Goal: Find specific page/section: Find specific page/section

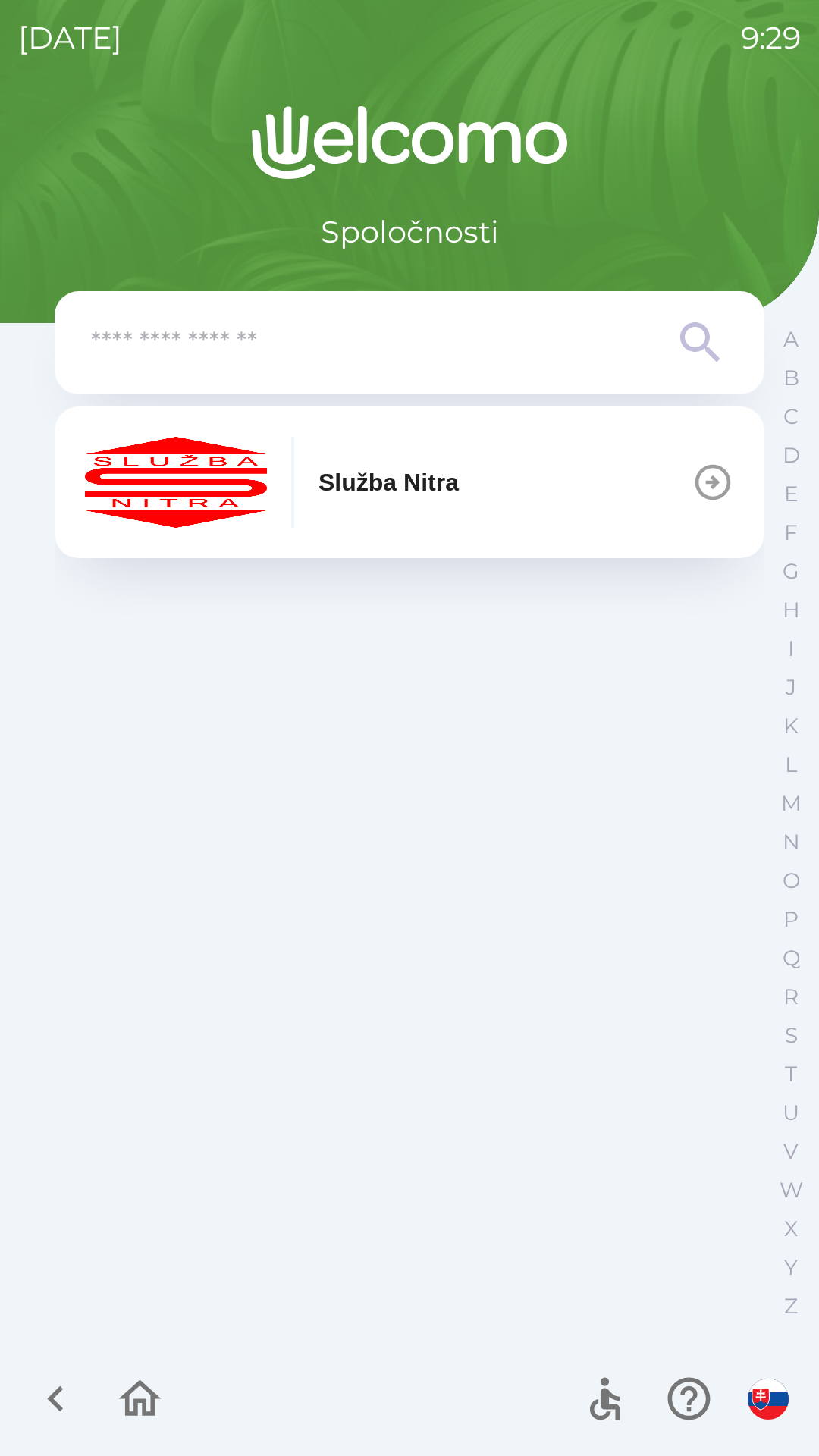
click at [553, 466] on button "Služba Nitra" at bounding box center [410, 482] width 710 height 152
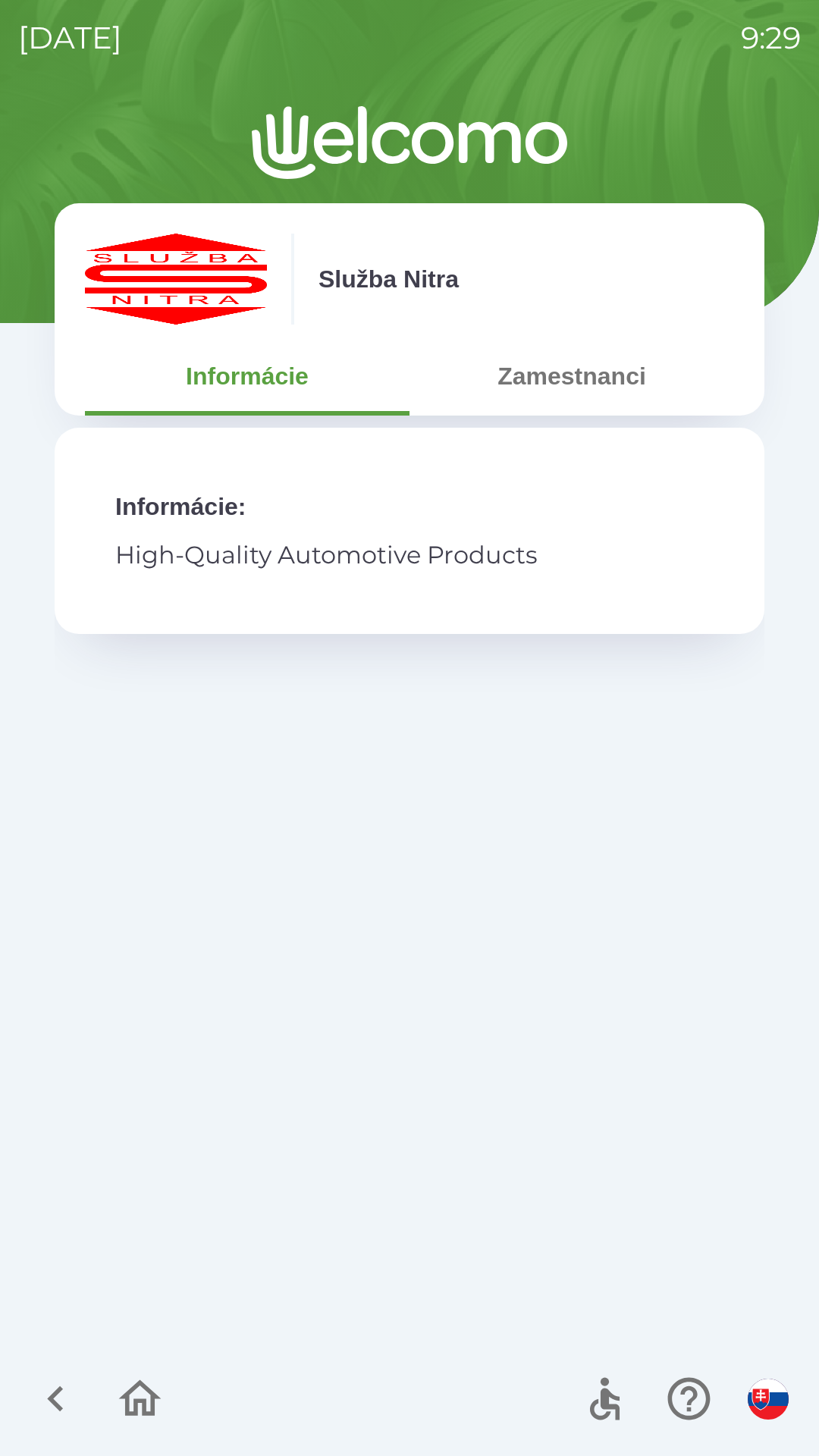
click at [591, 375] on button "Zamestnanci" at bounding box center [571, 376] width 324 height 55
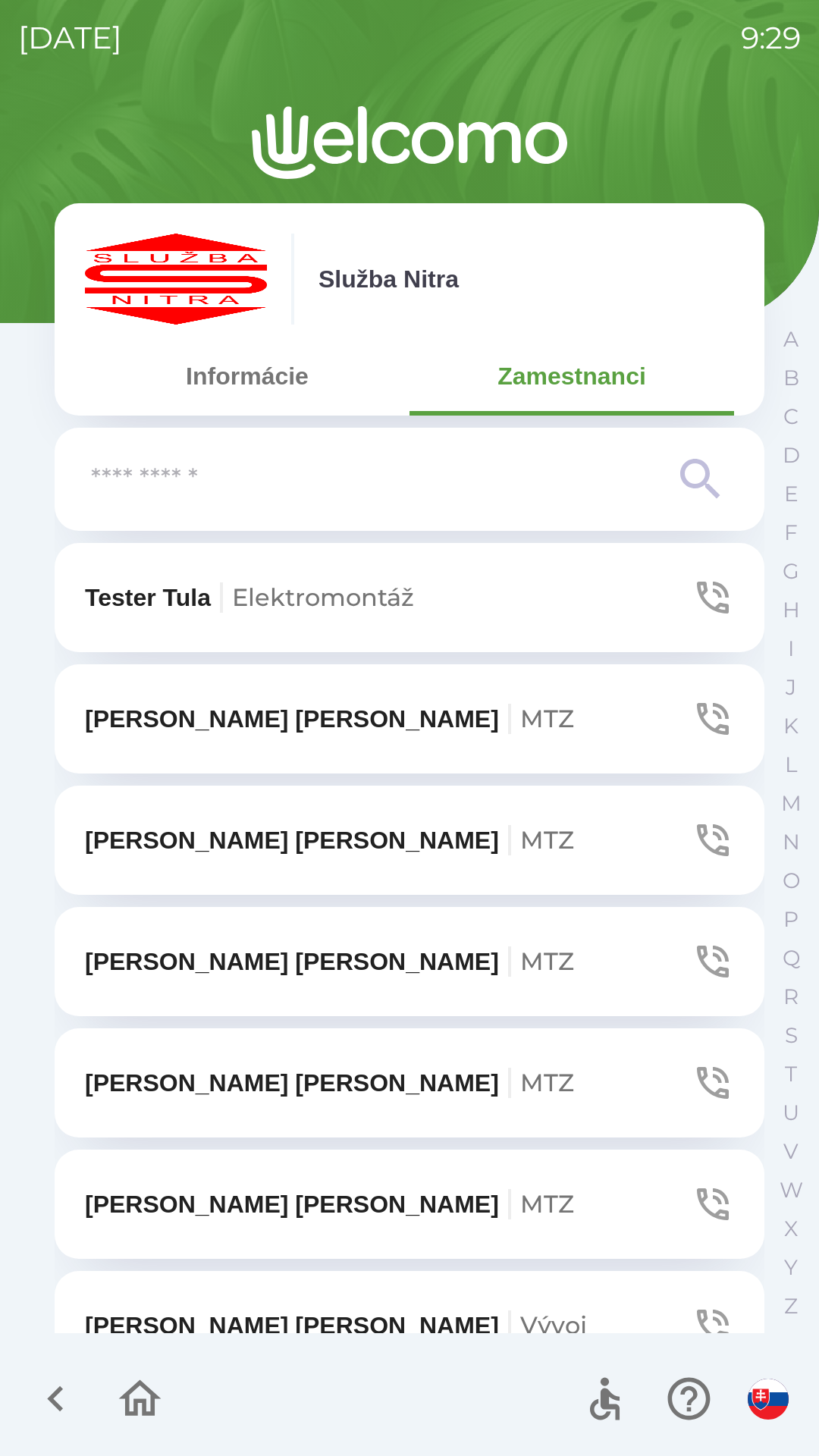
click at [447, 475] on input "text" at bounding box center [379, 480] width 577 height 42
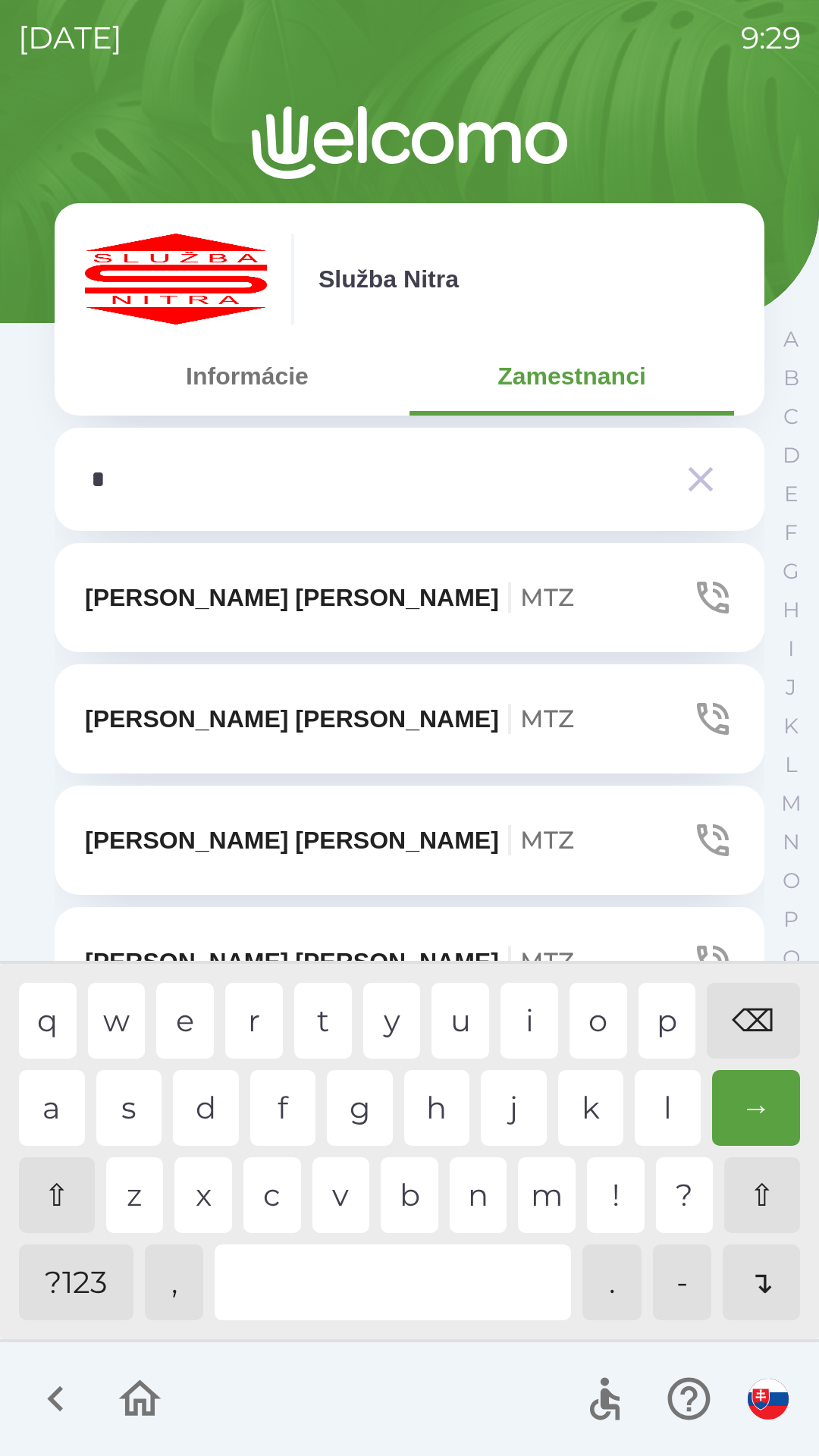
click at [490, 1193] on div "n" at bounding box center [478, 1195] width 58 height 75
type input "**"
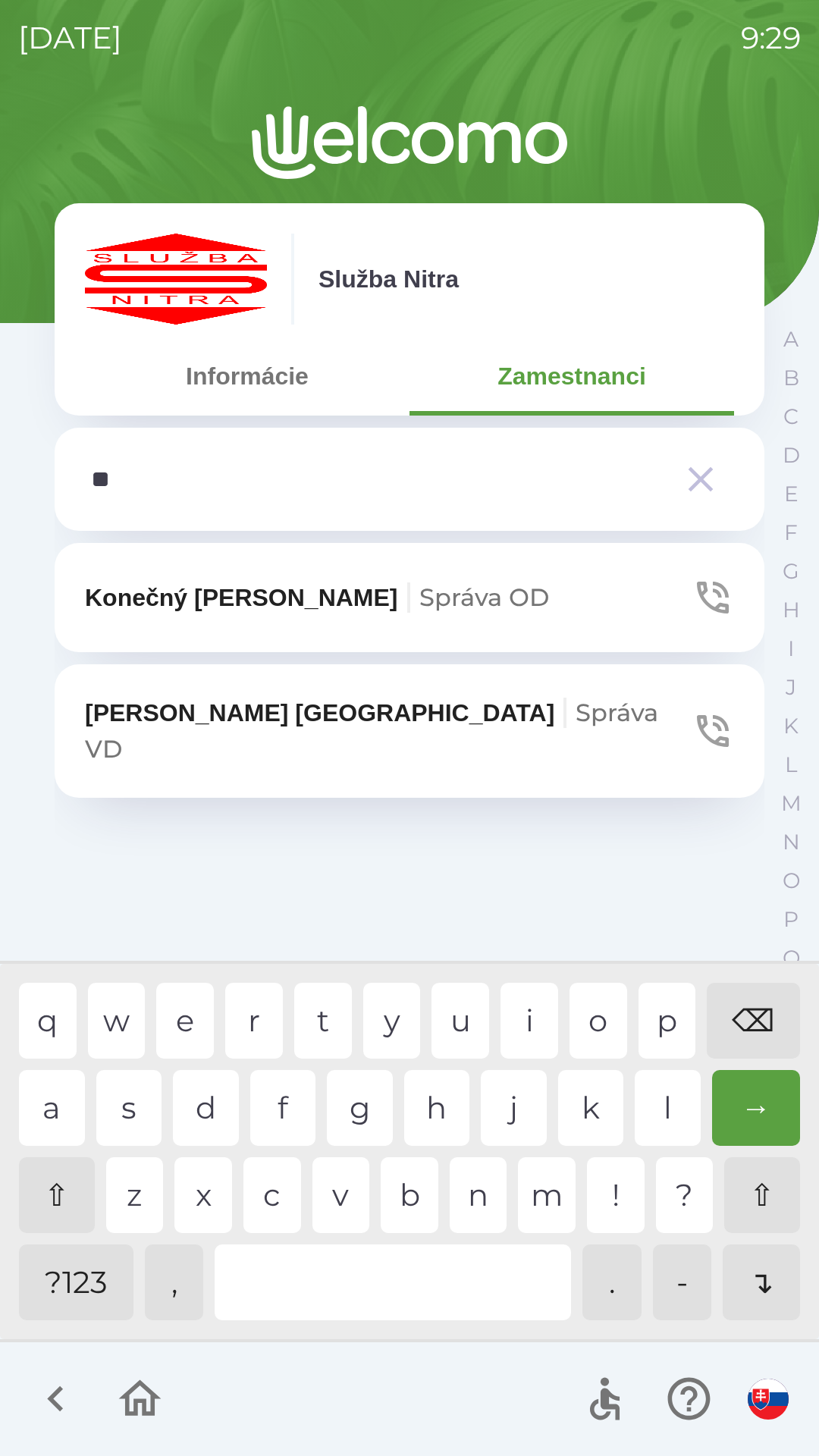
click at [276, 723] on p "[PERSON_NAME] VD" at bounding box center [389, 730] width 607 height 72
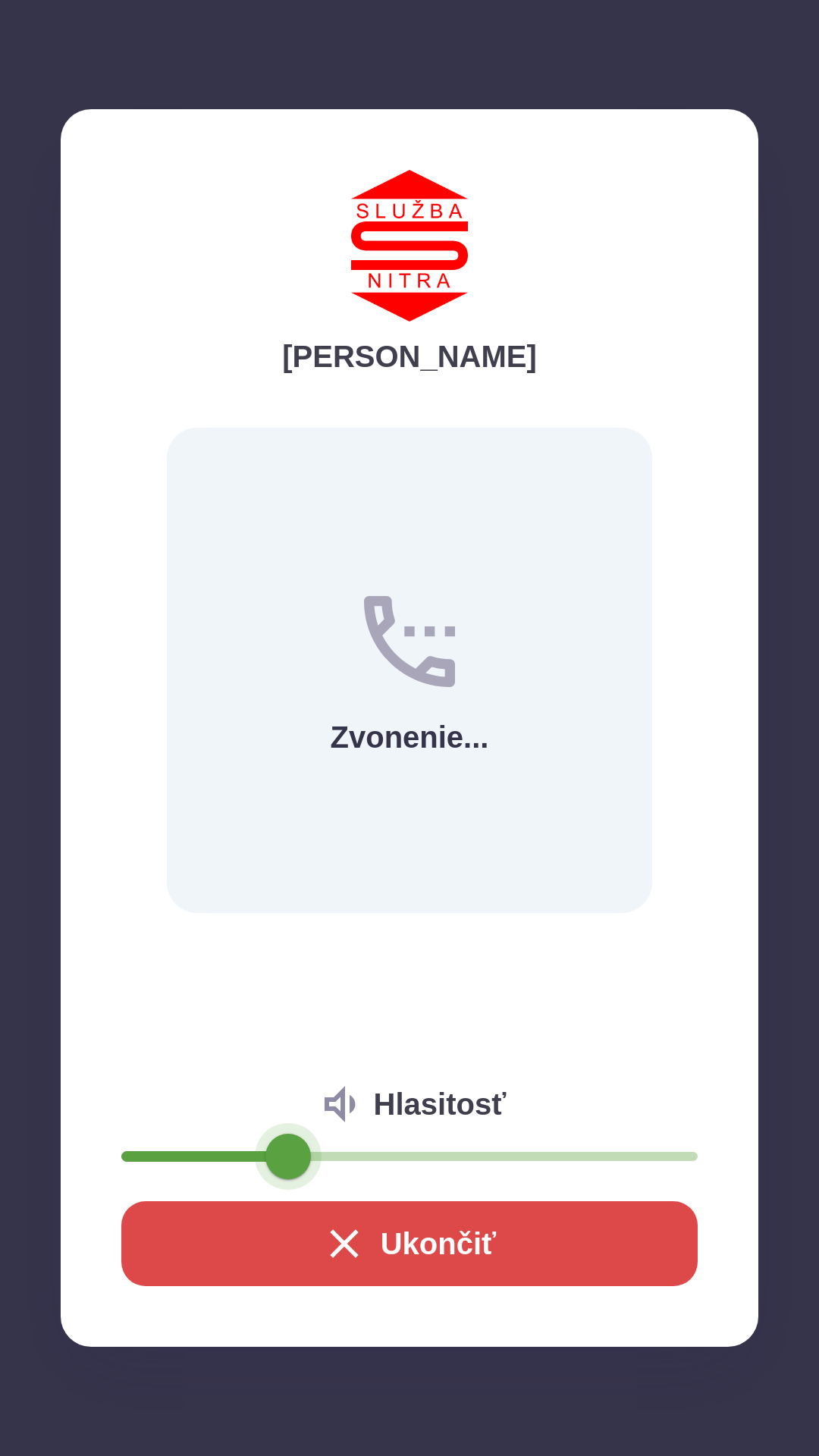
type input "**"
click at [333, 1249] on icon "button" at bounding box center [344, 1243] width 28 height 28
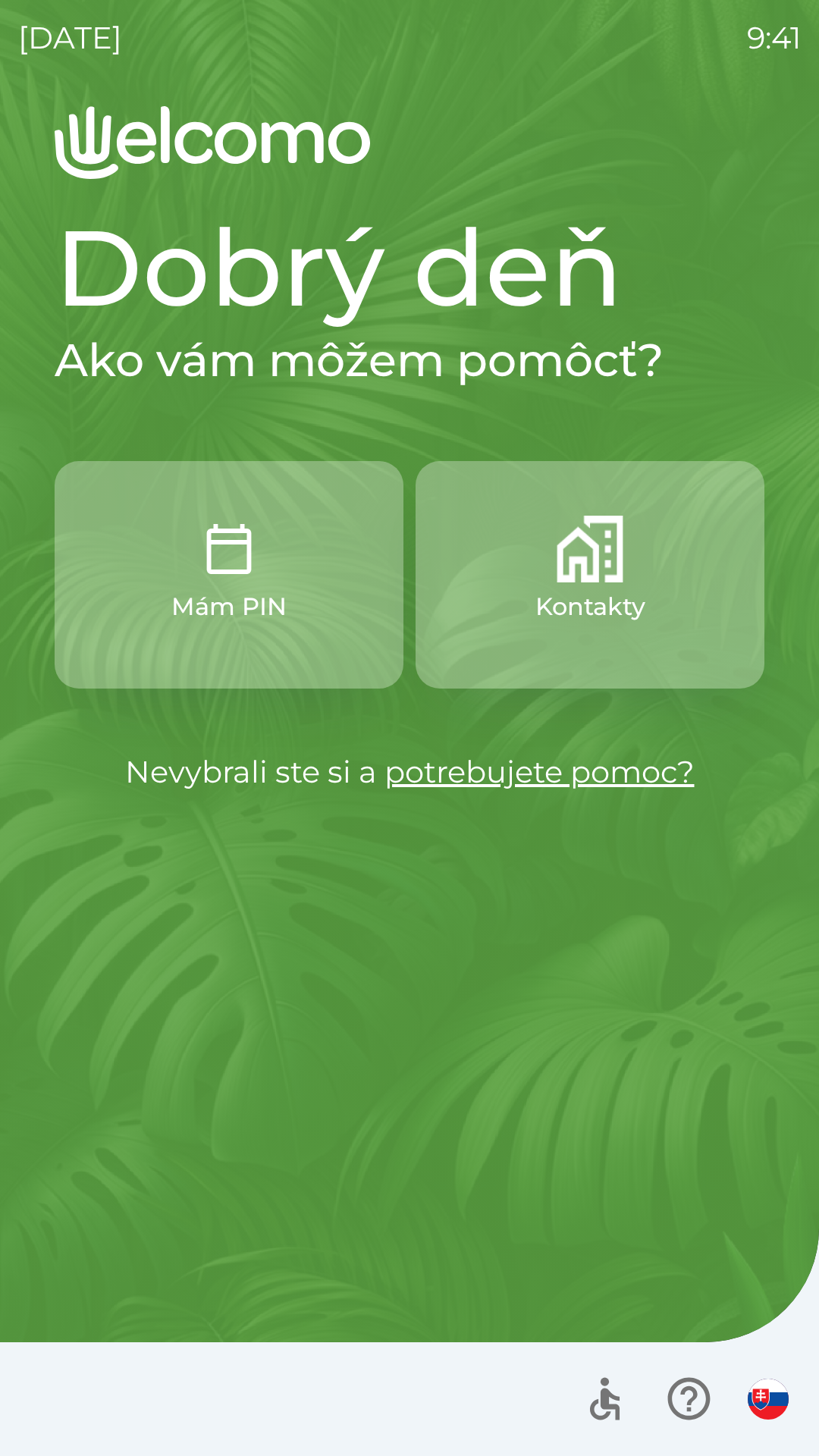
click at [613, 608] on p "Kontakty" at bounding box center [591, 606] width 110 height 36
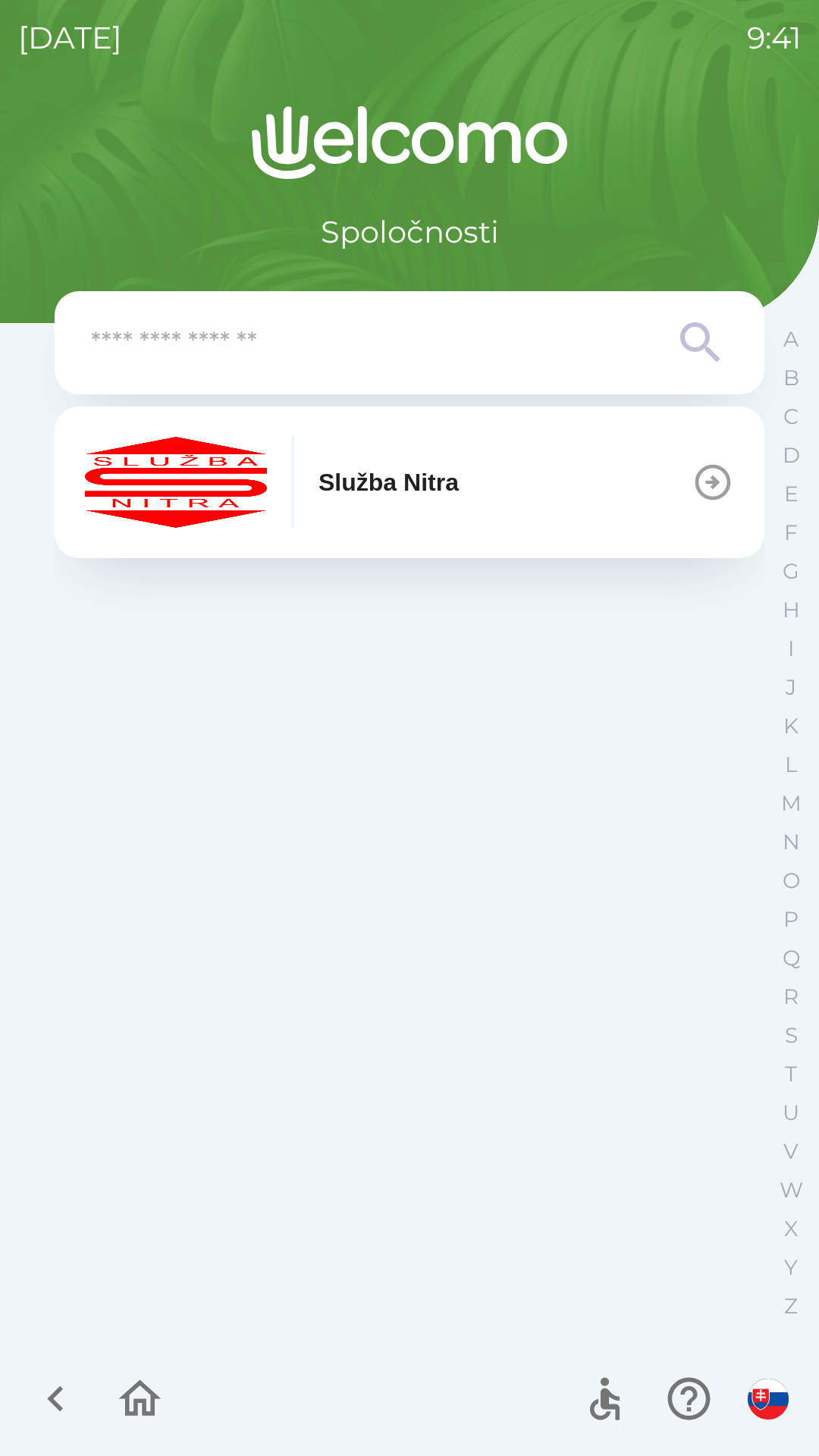
click at [432, 354] on input "text" at bounding box center [379, 343] width 577 height 42
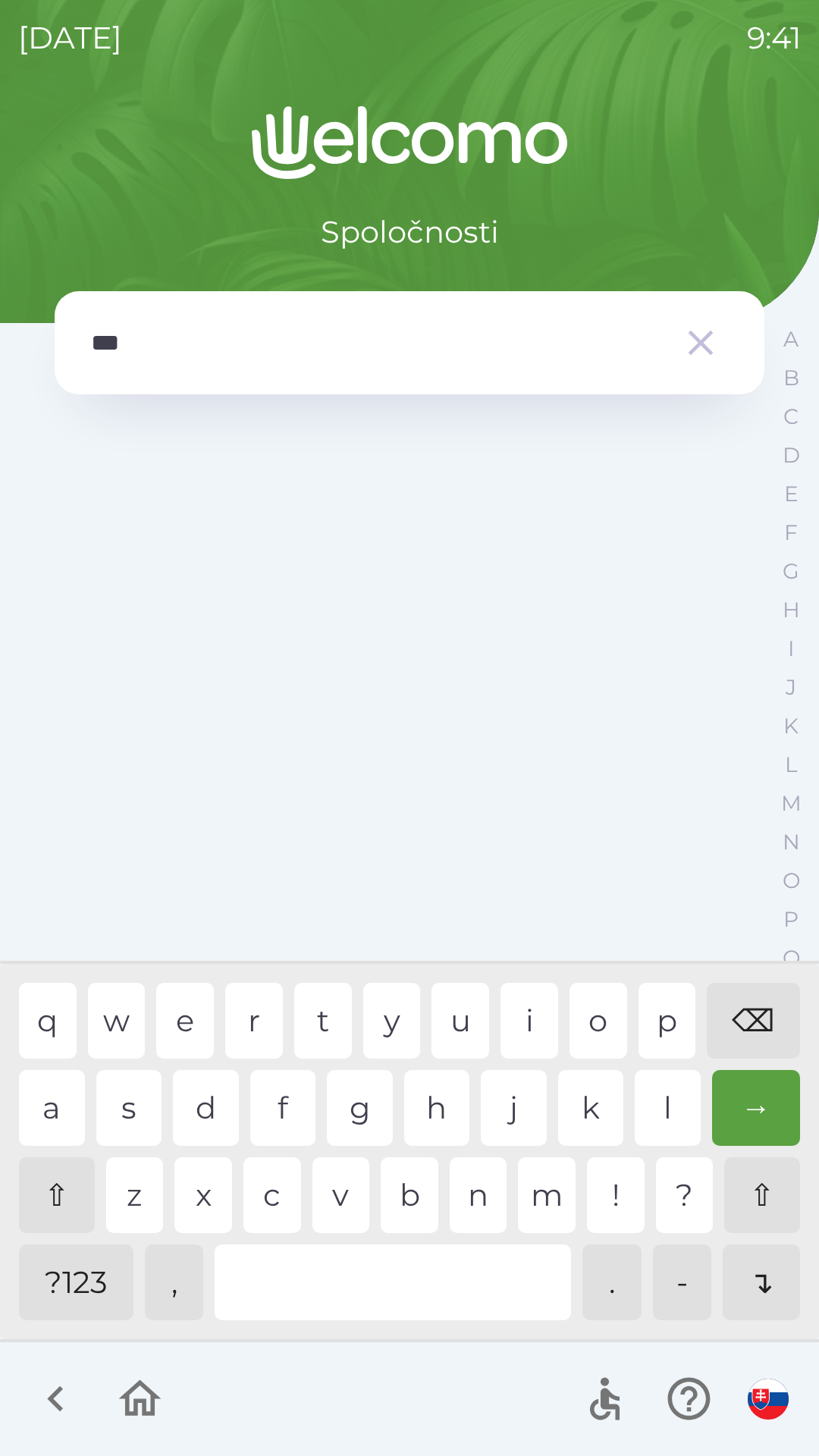
click at [404, 1190] on div "b" at bounding box center [410, 1195] width 58 height 75
click at [752, 1019] on div "⌫" at bounding box center [753, 1020] width 93 height 75
click at [751, 1025] on div "⌫" at bounding box center [753, 1020] width 93 height 75
type input "*"
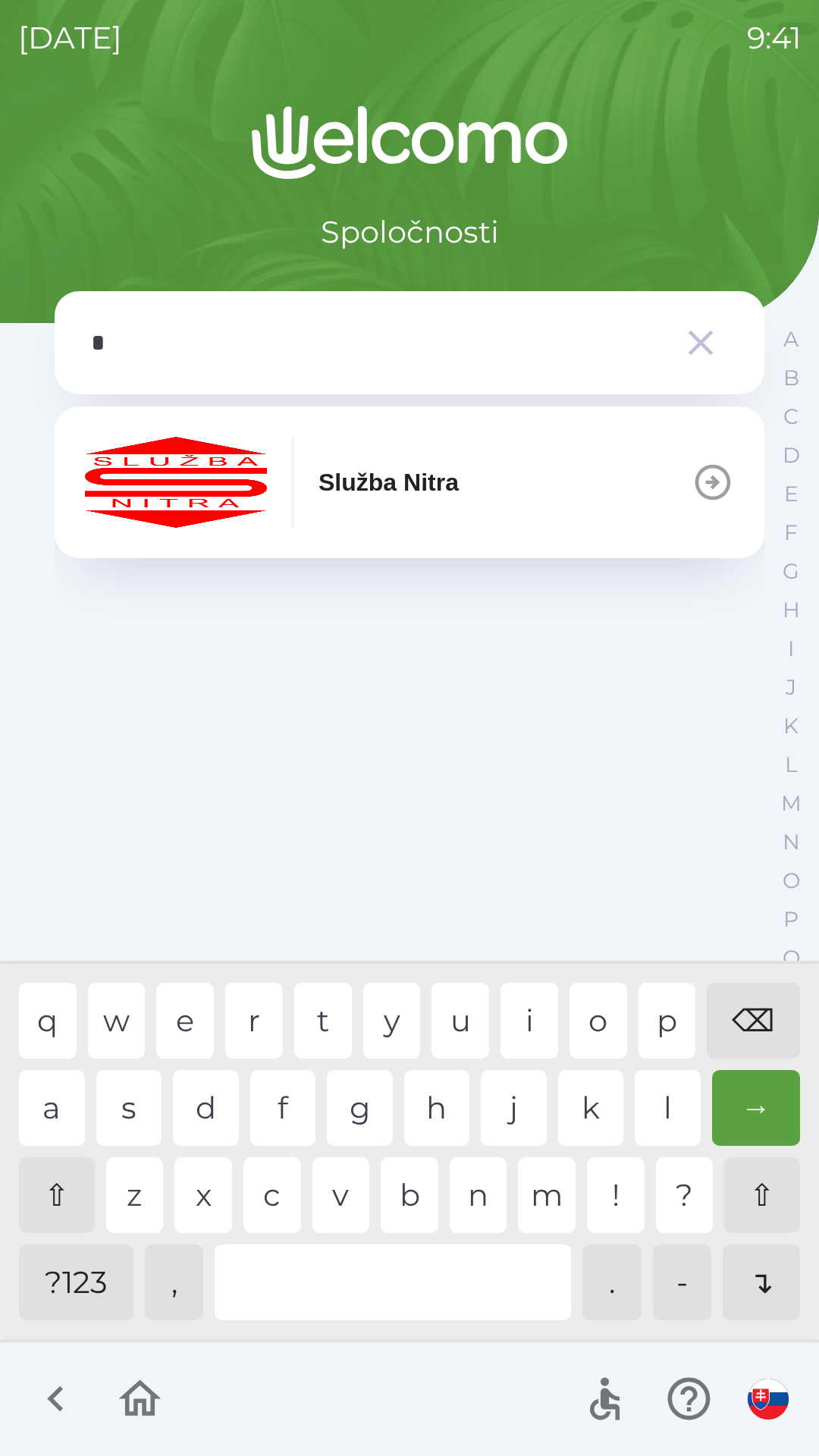
click at [744, 1023] on div "⌫" at bounding box center [753, 1020] width 93 height 75
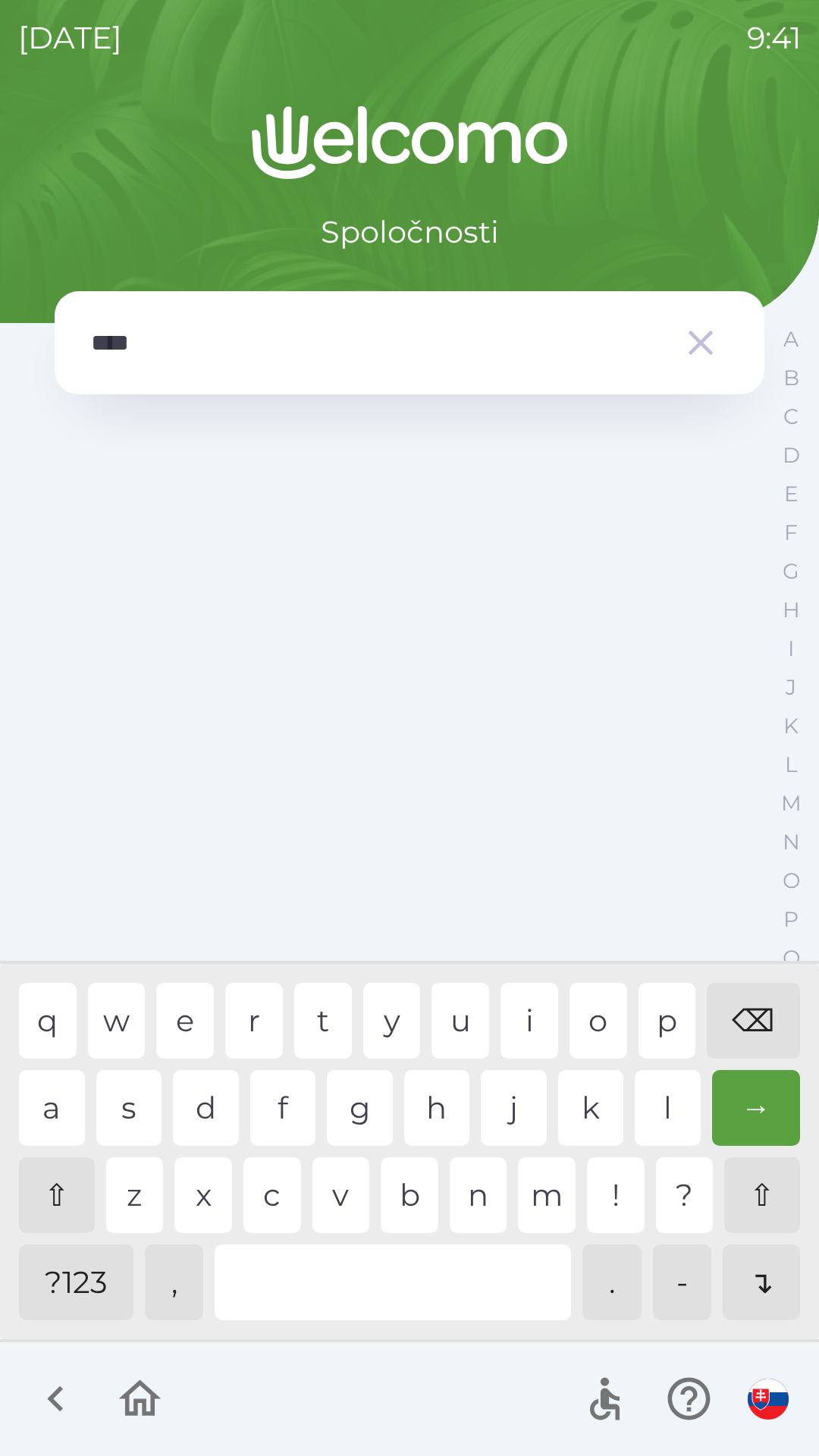
click at [521, 1017] on div "i" at bounding box center [529, 1020] width 58 height 75
click at [751, 1026] on div "⌫" at bounding box center [753, 1020] width 93 height 75
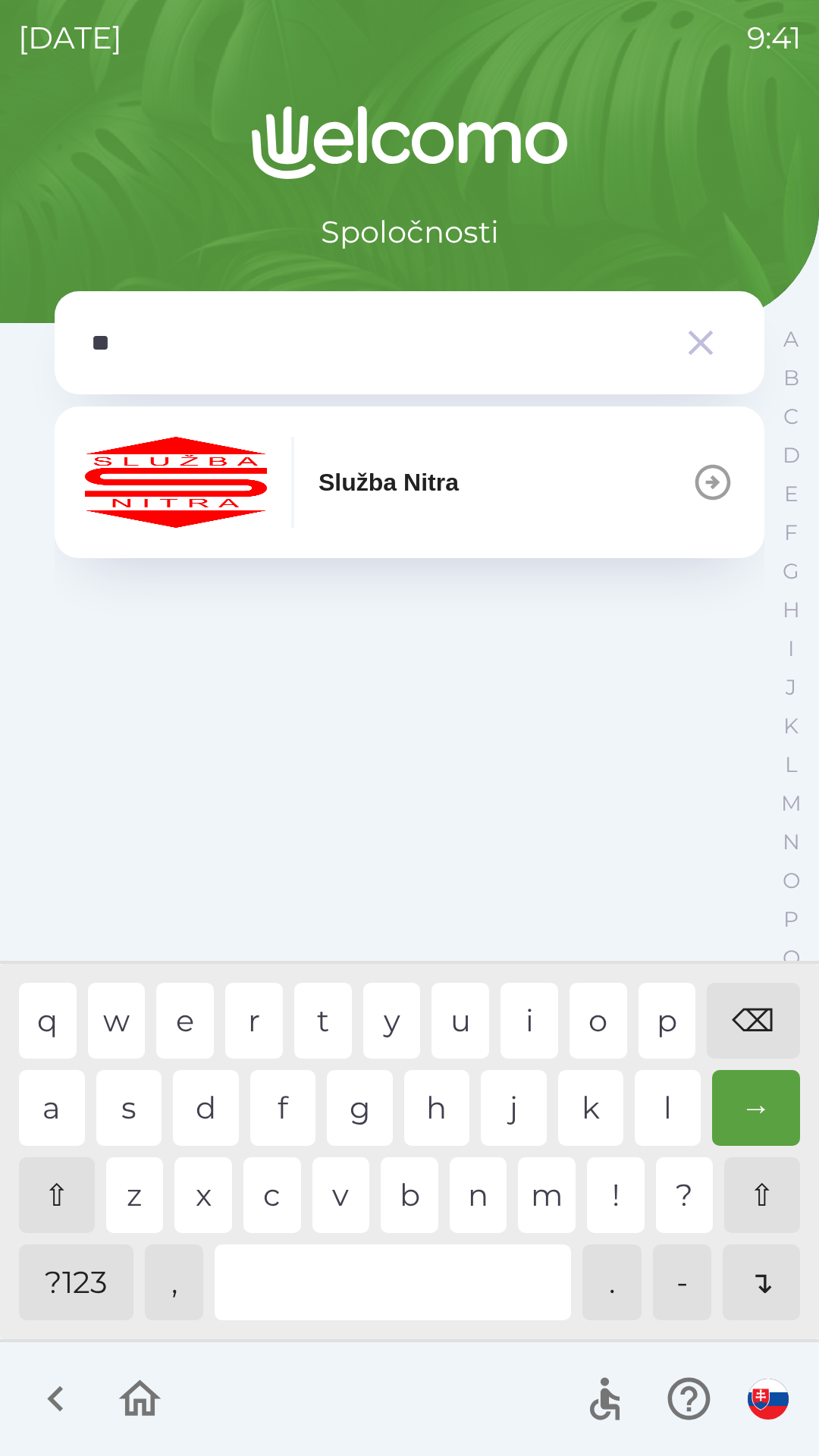
click at [753, 1033] on div "⌫" at bounding box center [753, 1020] width 93 height 75
type input "*"
click at [751, 1032] on div "⌫" at bounding box center [753, 1020] width 93 height 75
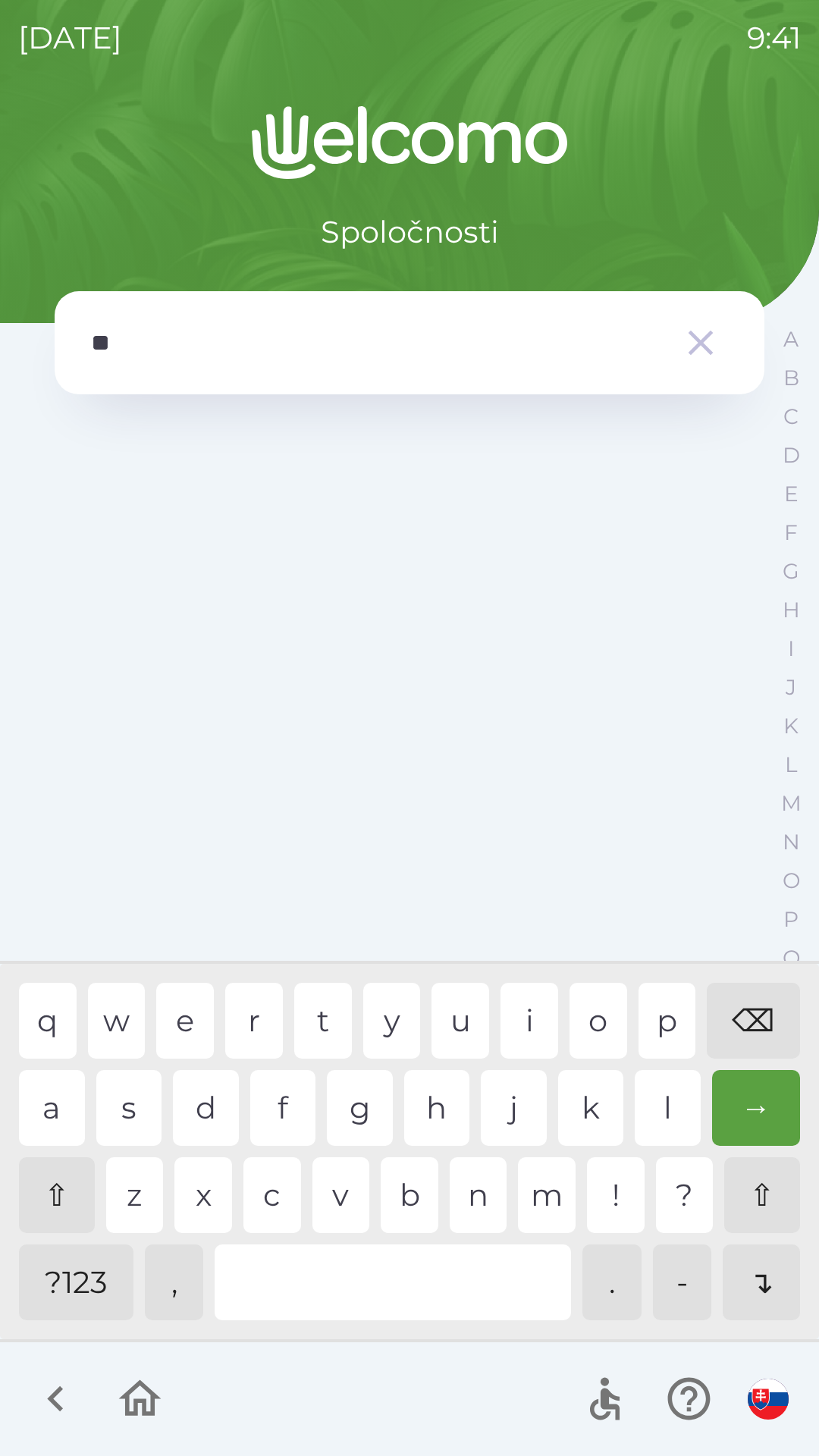
click at [463, 1010] on div "u" at bounding box center [460, 1020] width 58 height 75
click at [257, 1023] on div "r" at bounding box center [254, 1020] width 58 height 75
type input "*****"
click at [241, 1027] on div "r" at bounding box center [254, 1020] width 58 height 75
click at [750, 1113] on div "→" at bounding box center [756, 1107] width 89 height 75
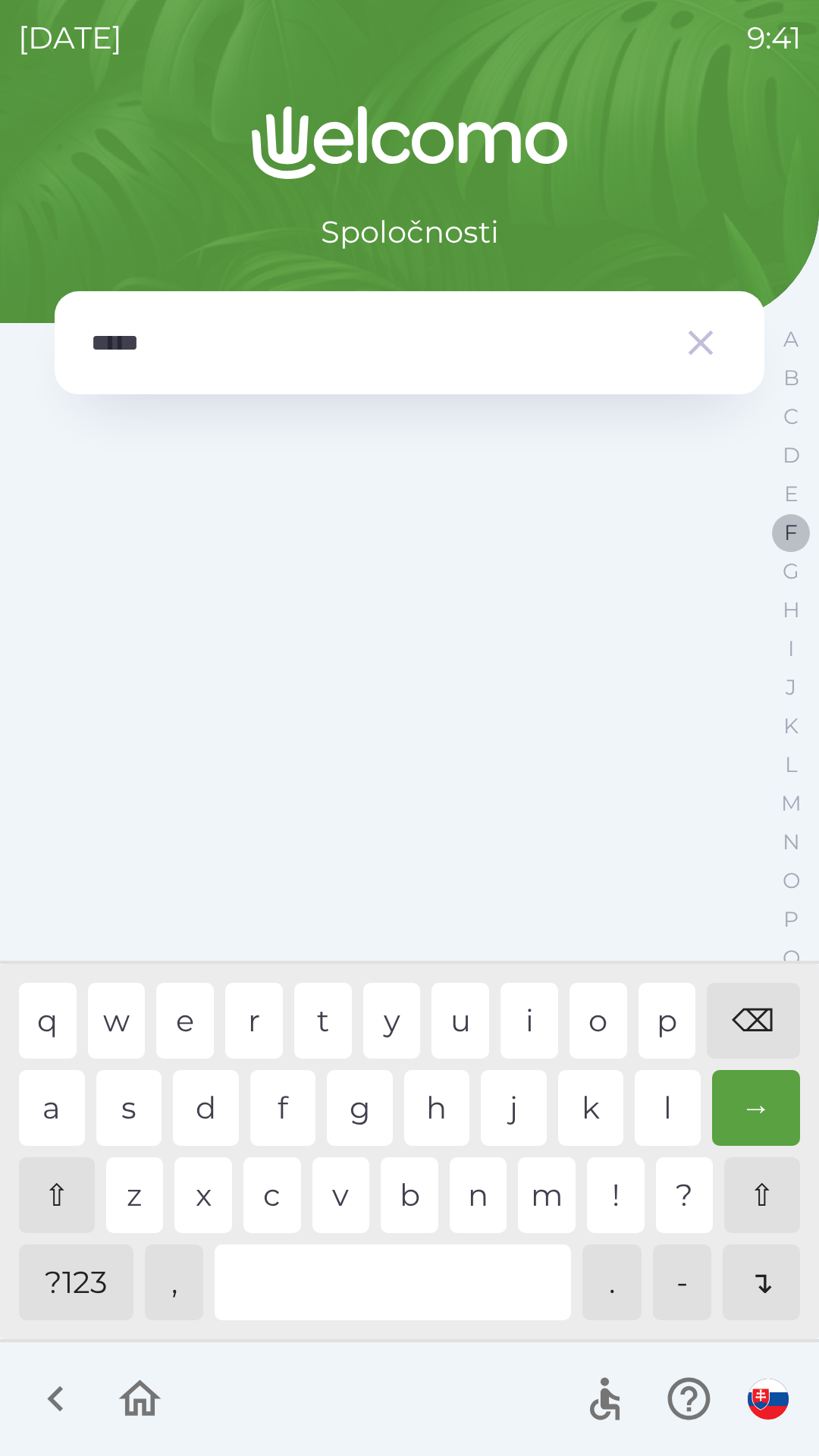
click at [790, 532] on p "F" at bounding box center [792, 532] width 14 height 26
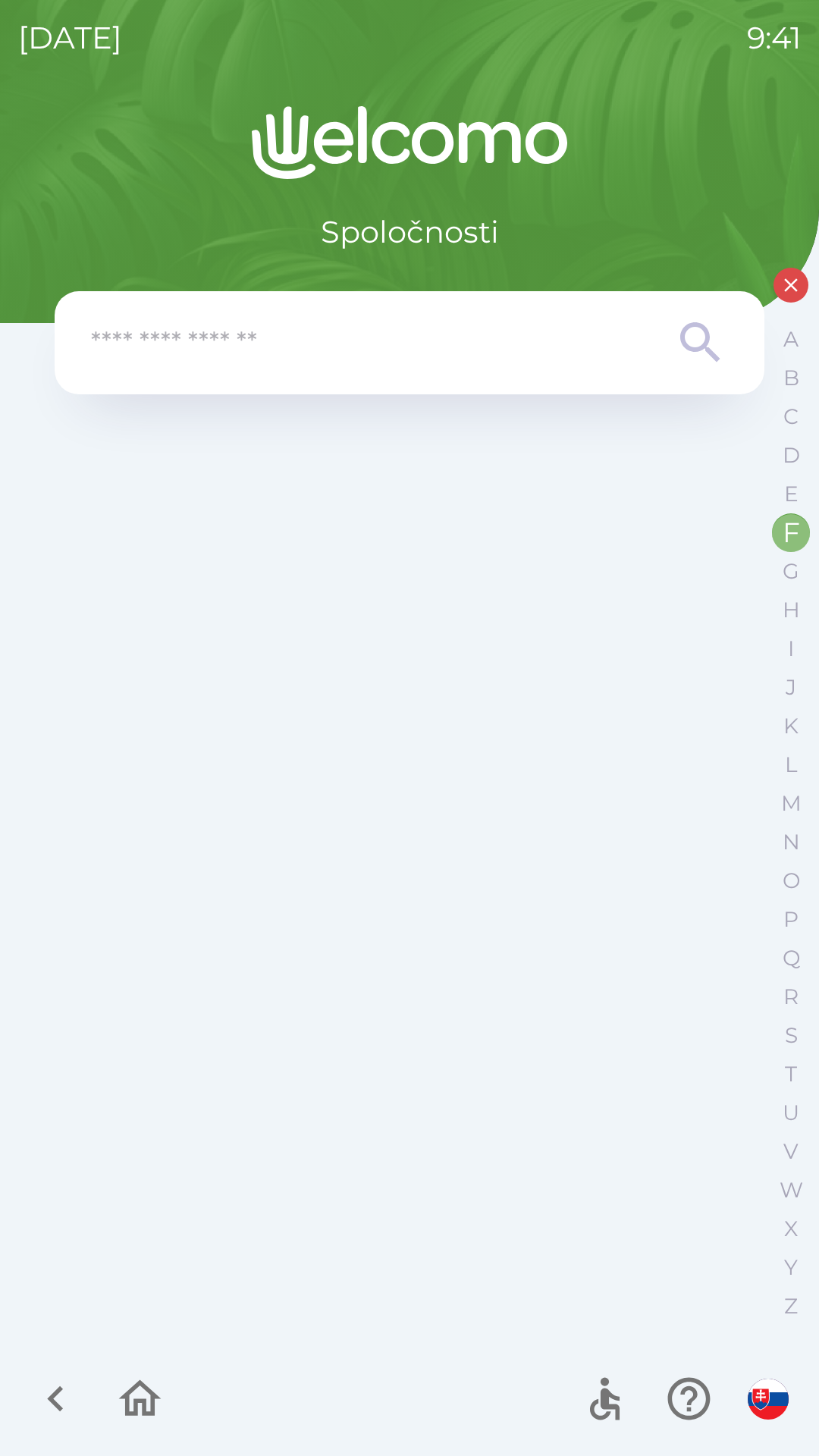
click at [785, 531] on p "F" at bounding box center [792, 532] width 18 height 26
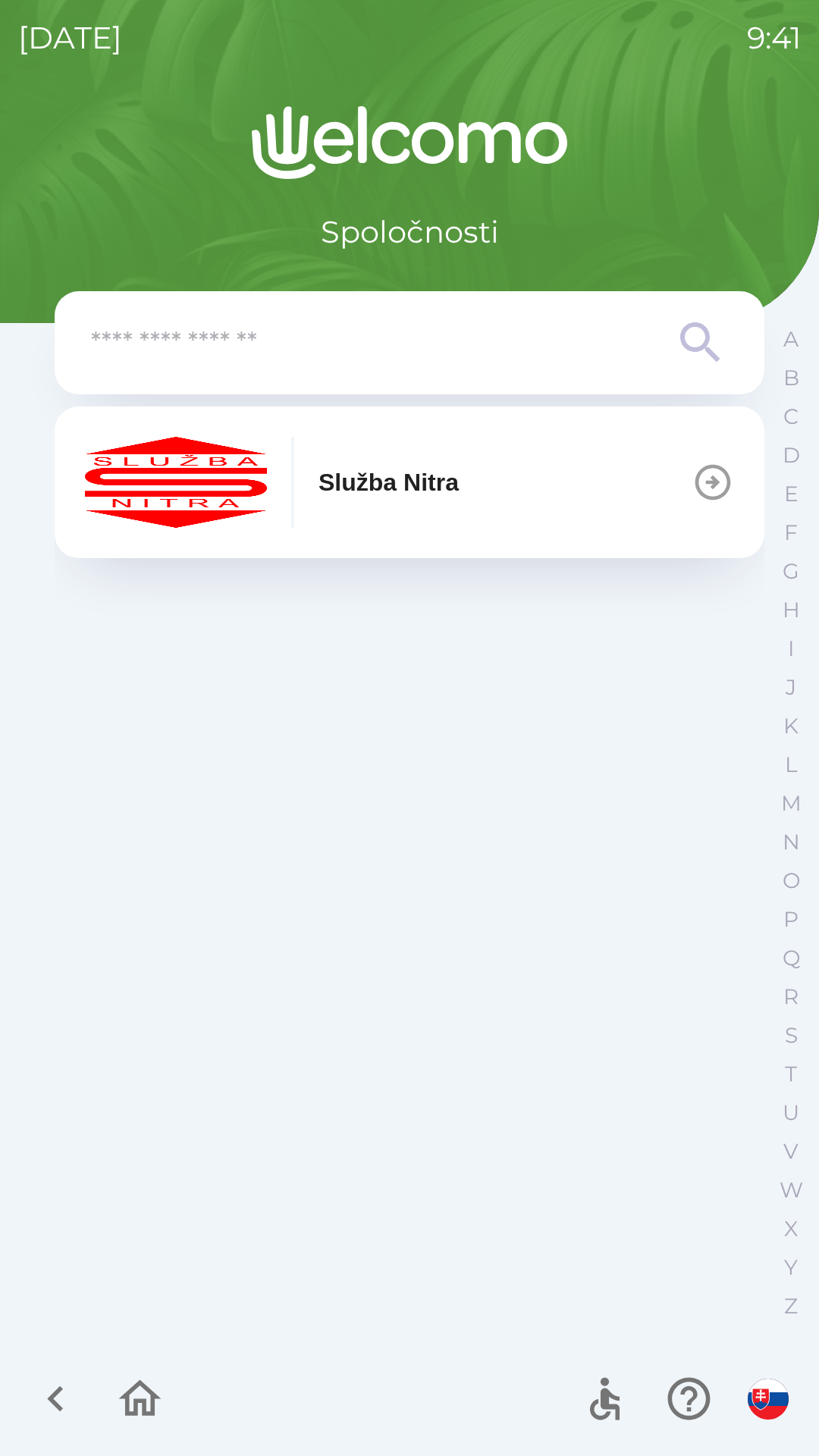
click at [493, 484] on button "Služba Nitra" at bounding box center [410, 482] width 710 height 152
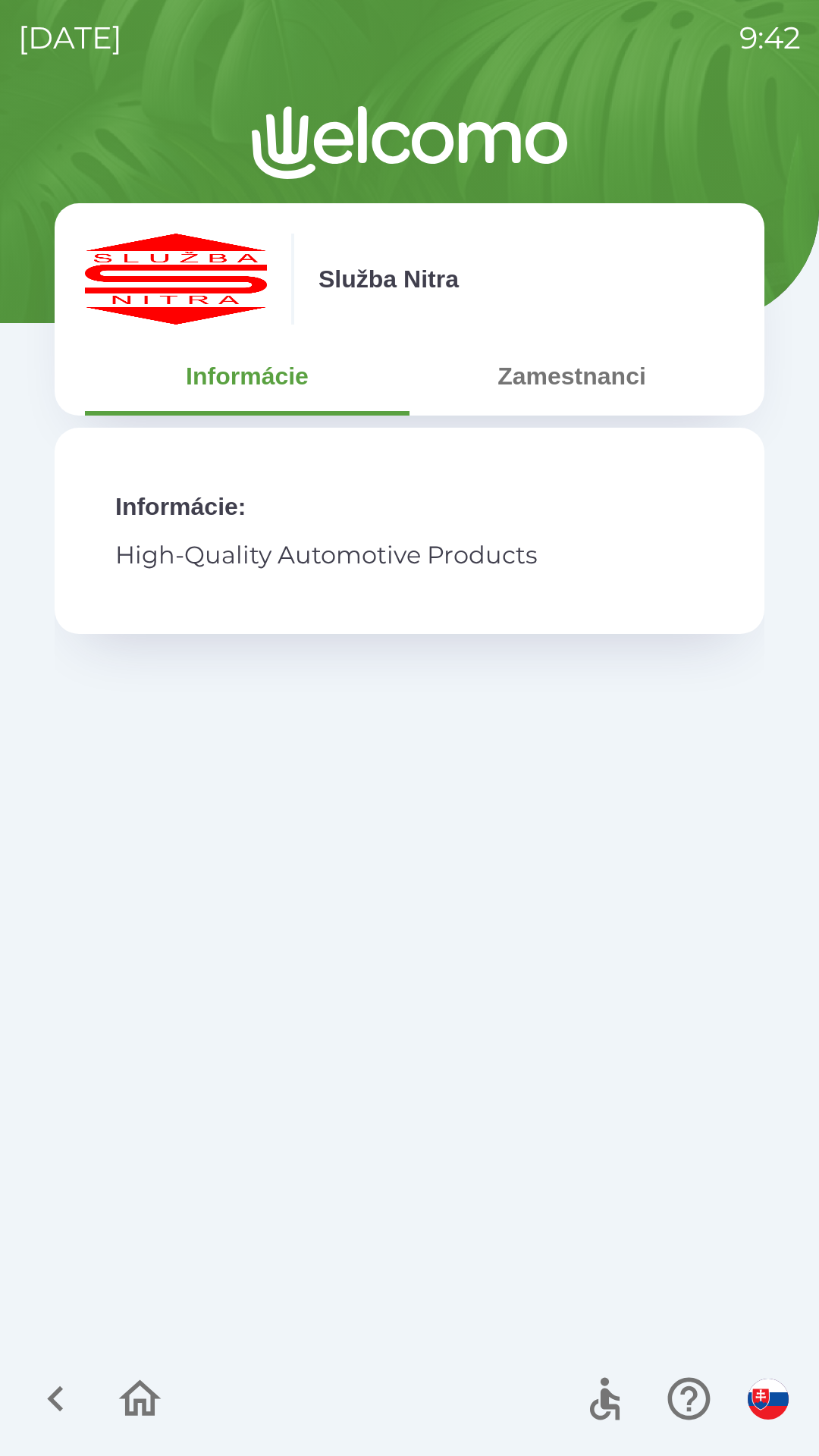
click at [574, 387] on button "Zamestnanci" at bounding box center [571, 376] width 324 height 55
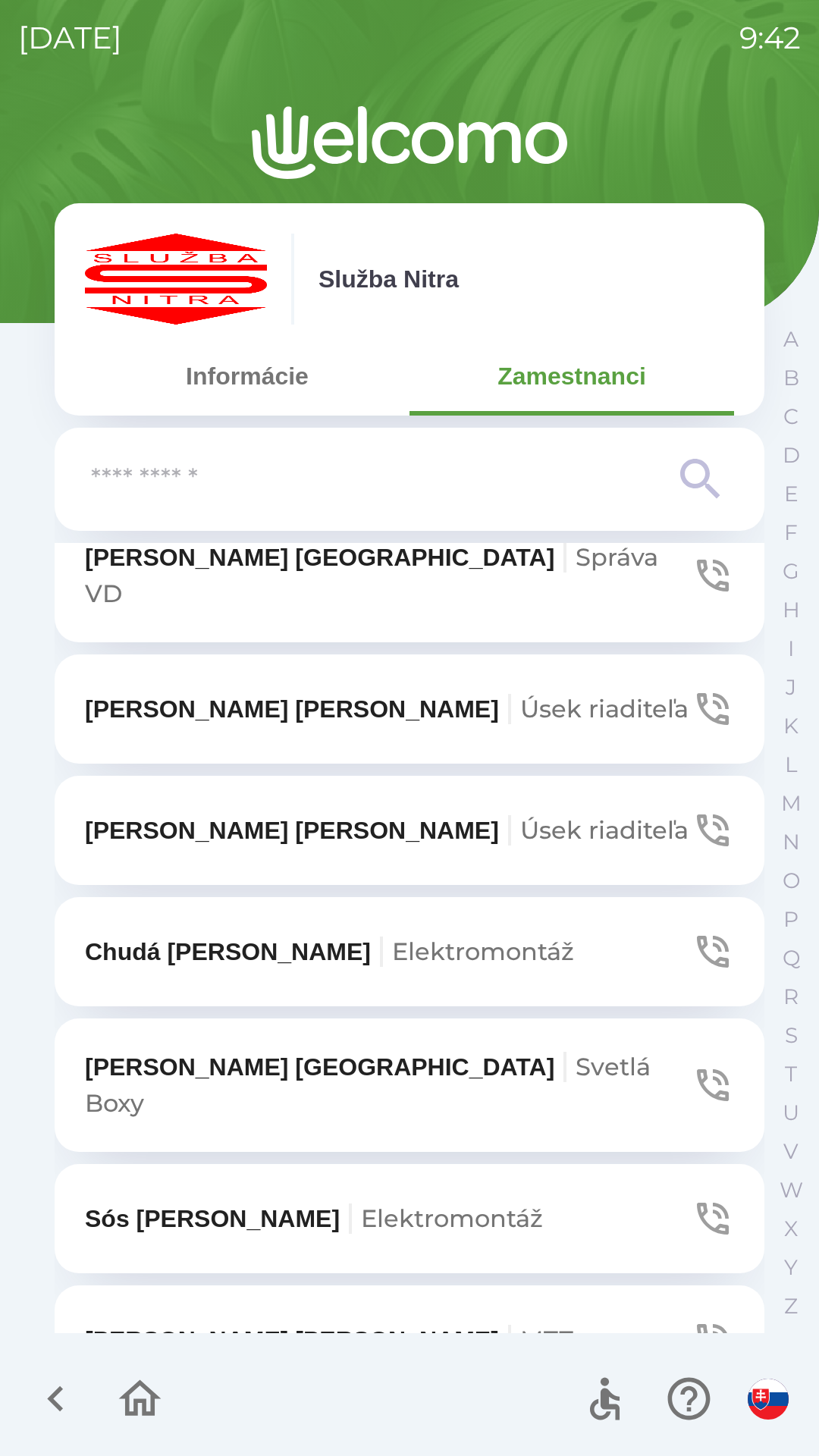
scroll to position [5992, 0]
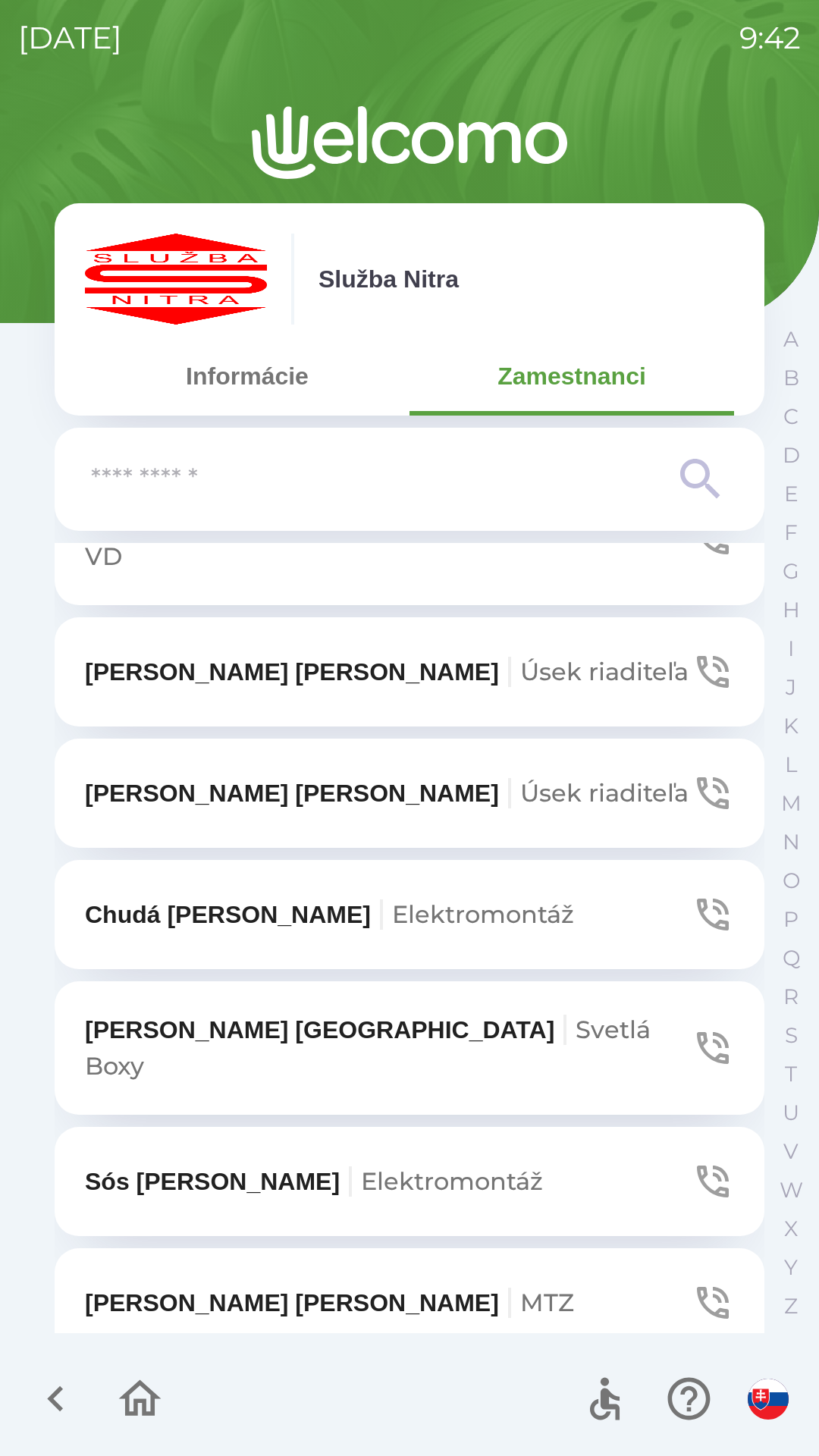
click at [689, 500] on icon at bounding box center [701, 480] width 55 height 55
click at [428, 493] on input "text" at bounding box center [379, 480] width 577 height 42
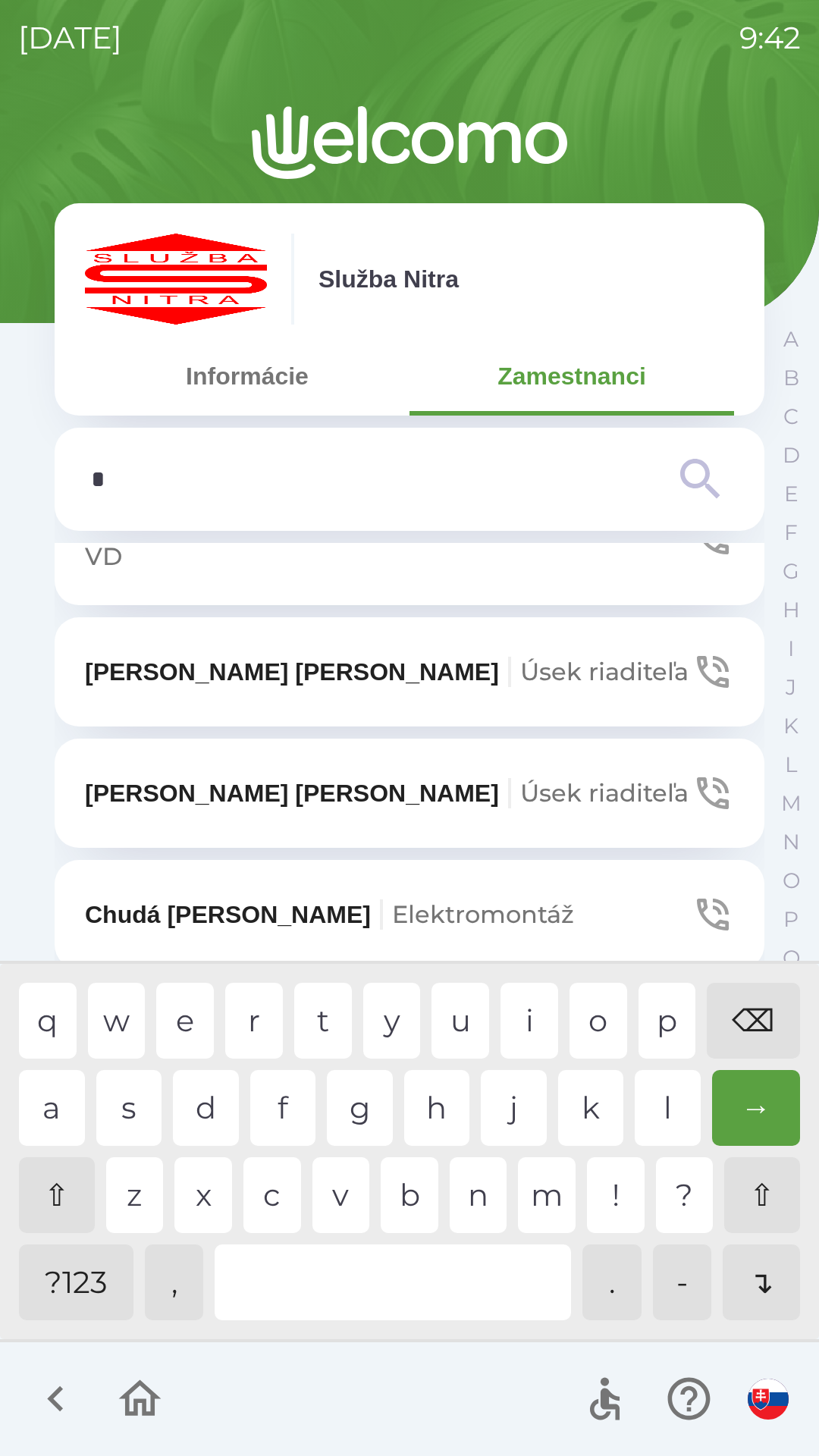
scroll to position [1989, 0]
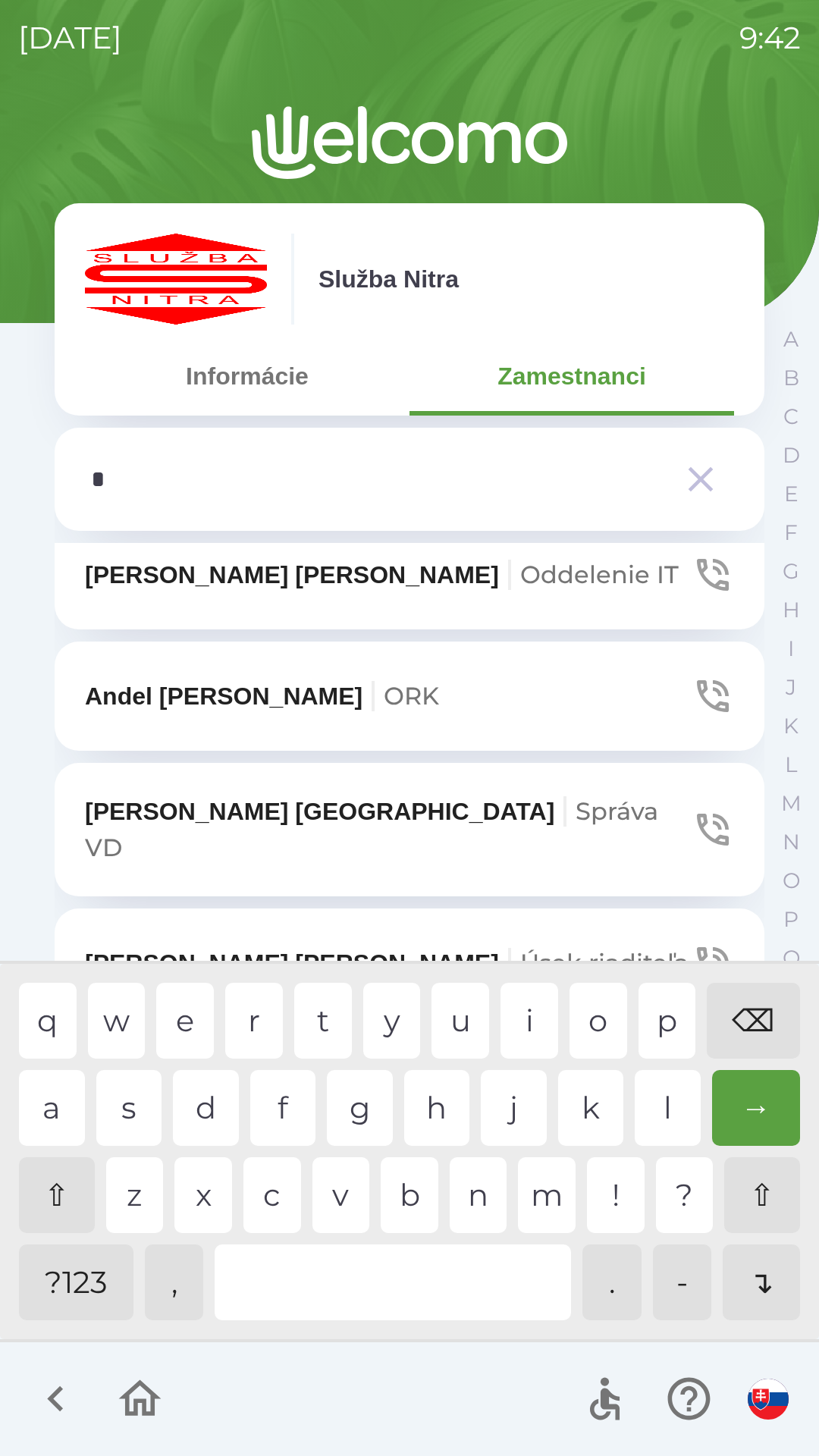
click at [322, 1037] on div "t" at bounding box center [322, 1020] width 58 height 75
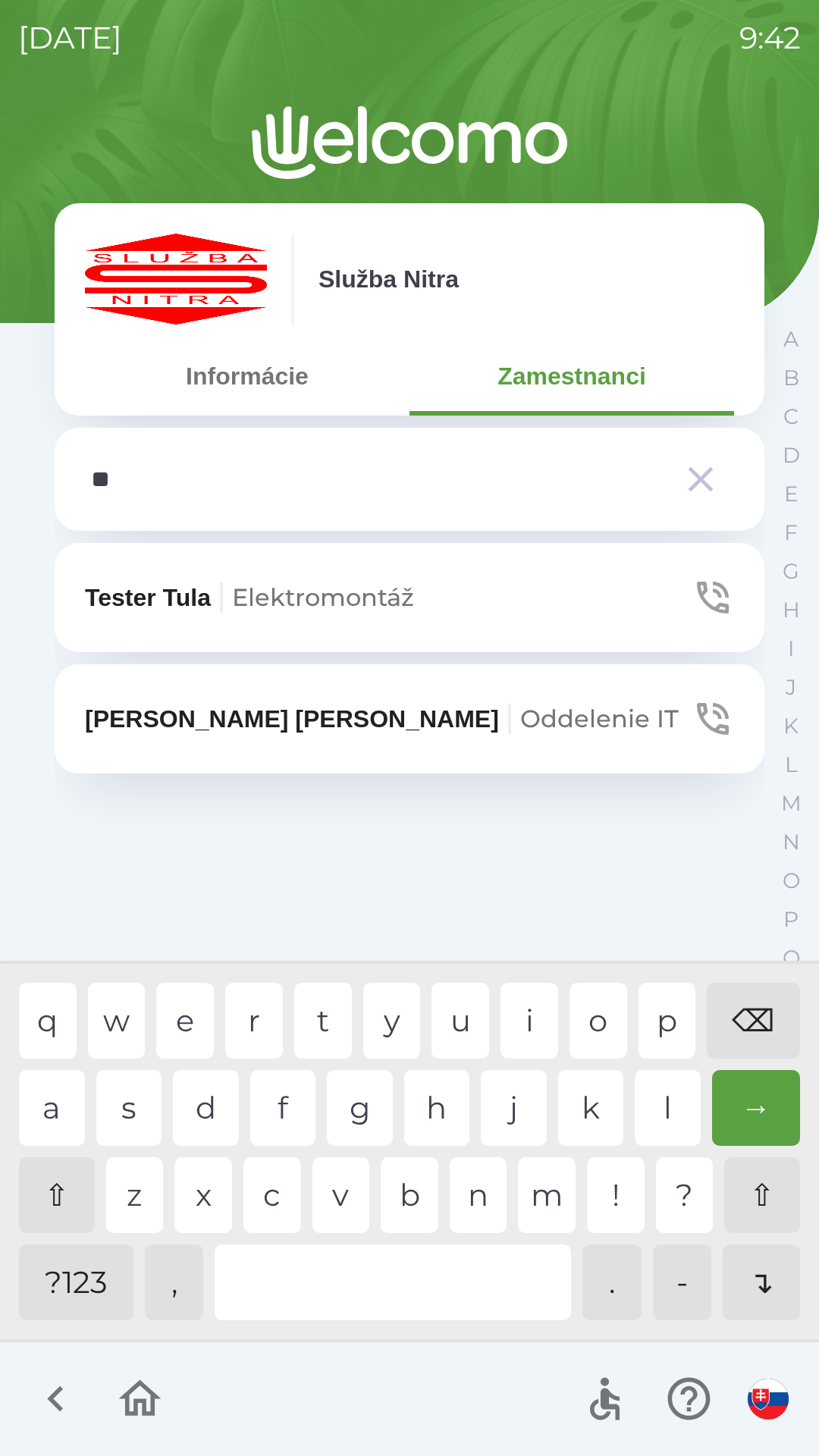
scroll to position [0, 0]
click at [458, 1016] on div "u" at bounding box center [460, 1020] width 58 height 75
type input "*"
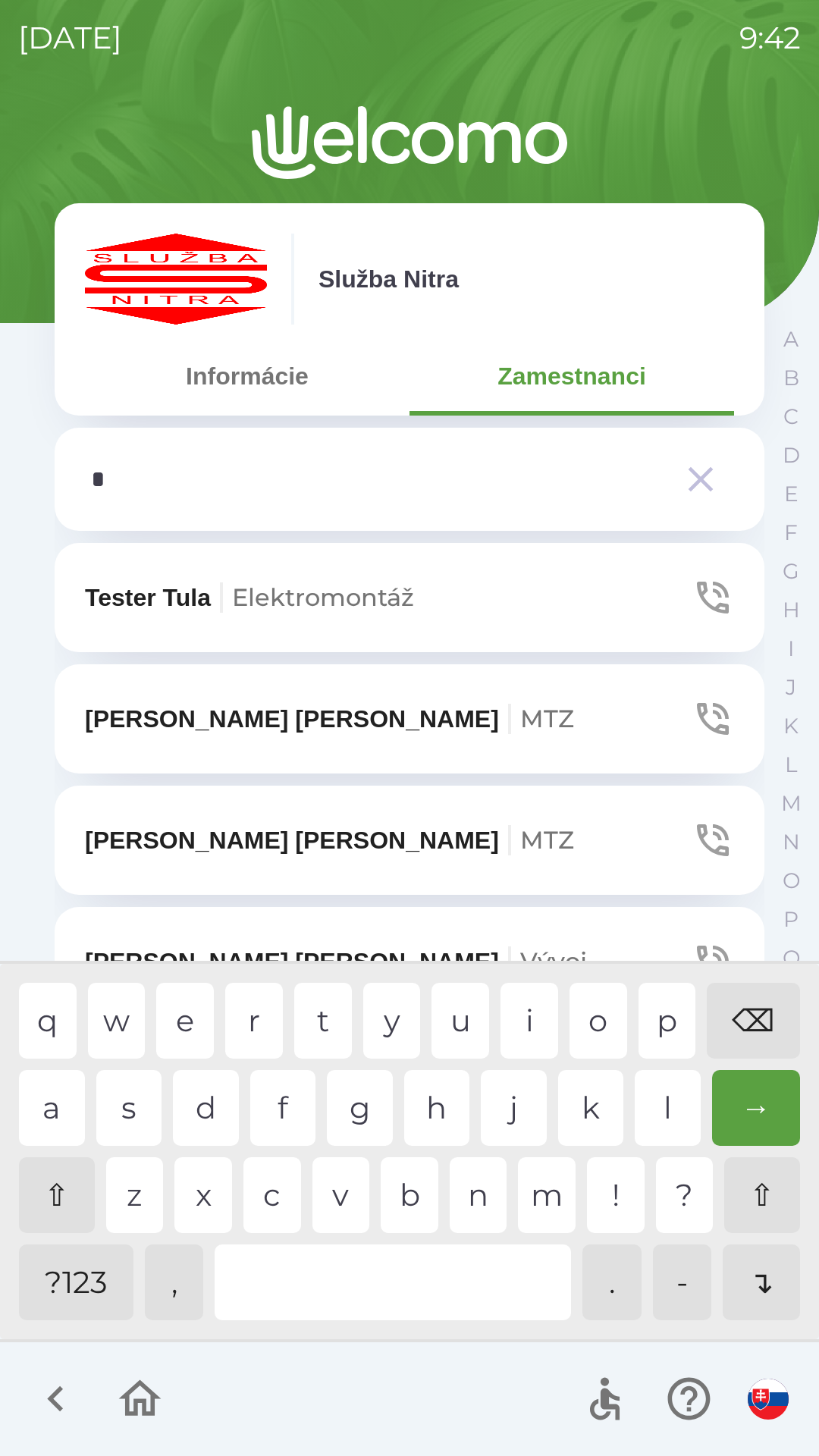
click at [753, 1034] on div "⌫" at bounding box center [753, 1020] width 93 height 75
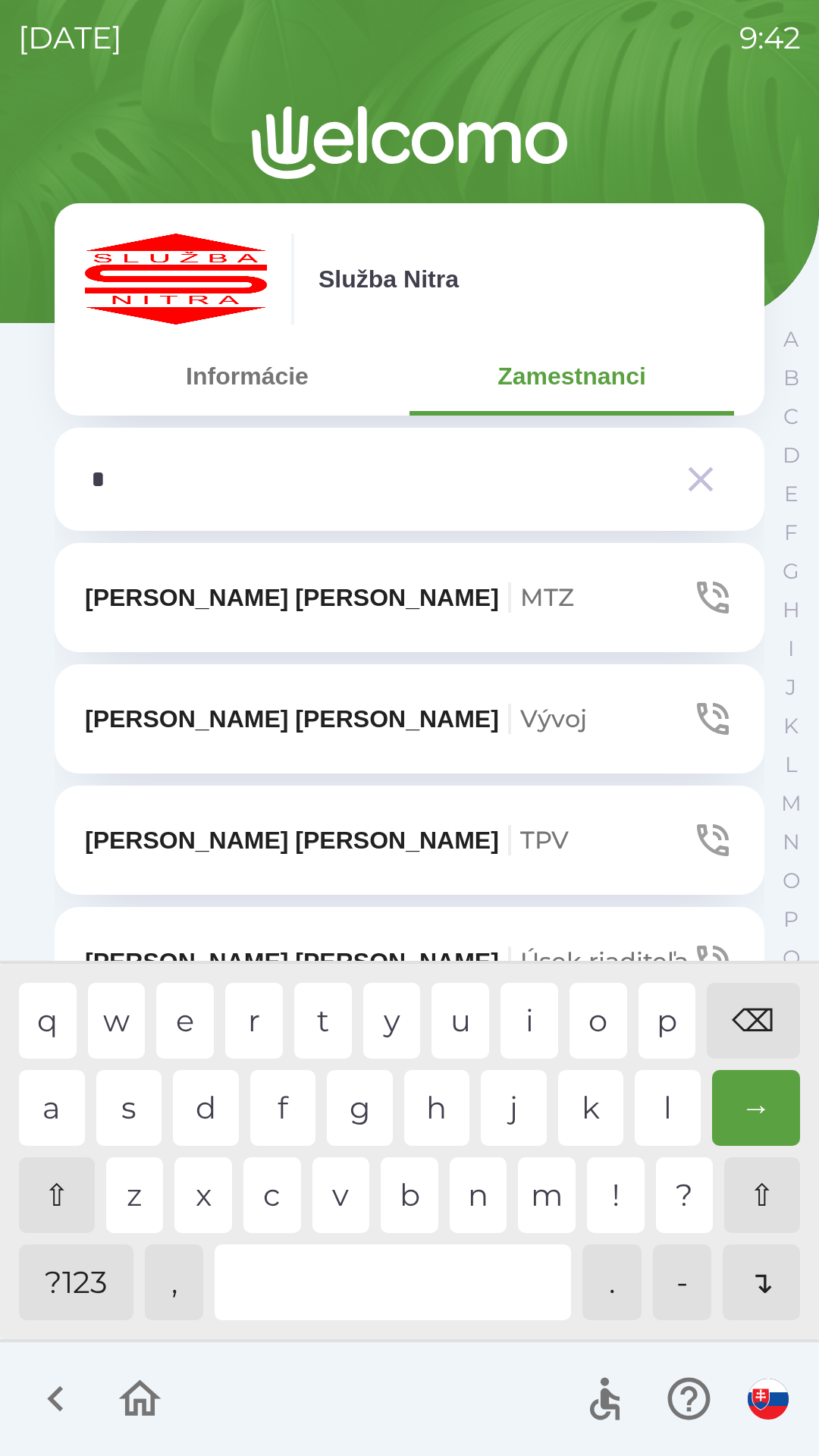
click at [287, 1115] on div "f" at bounding box center [283, 1107] width 66 height 75
type input "**"
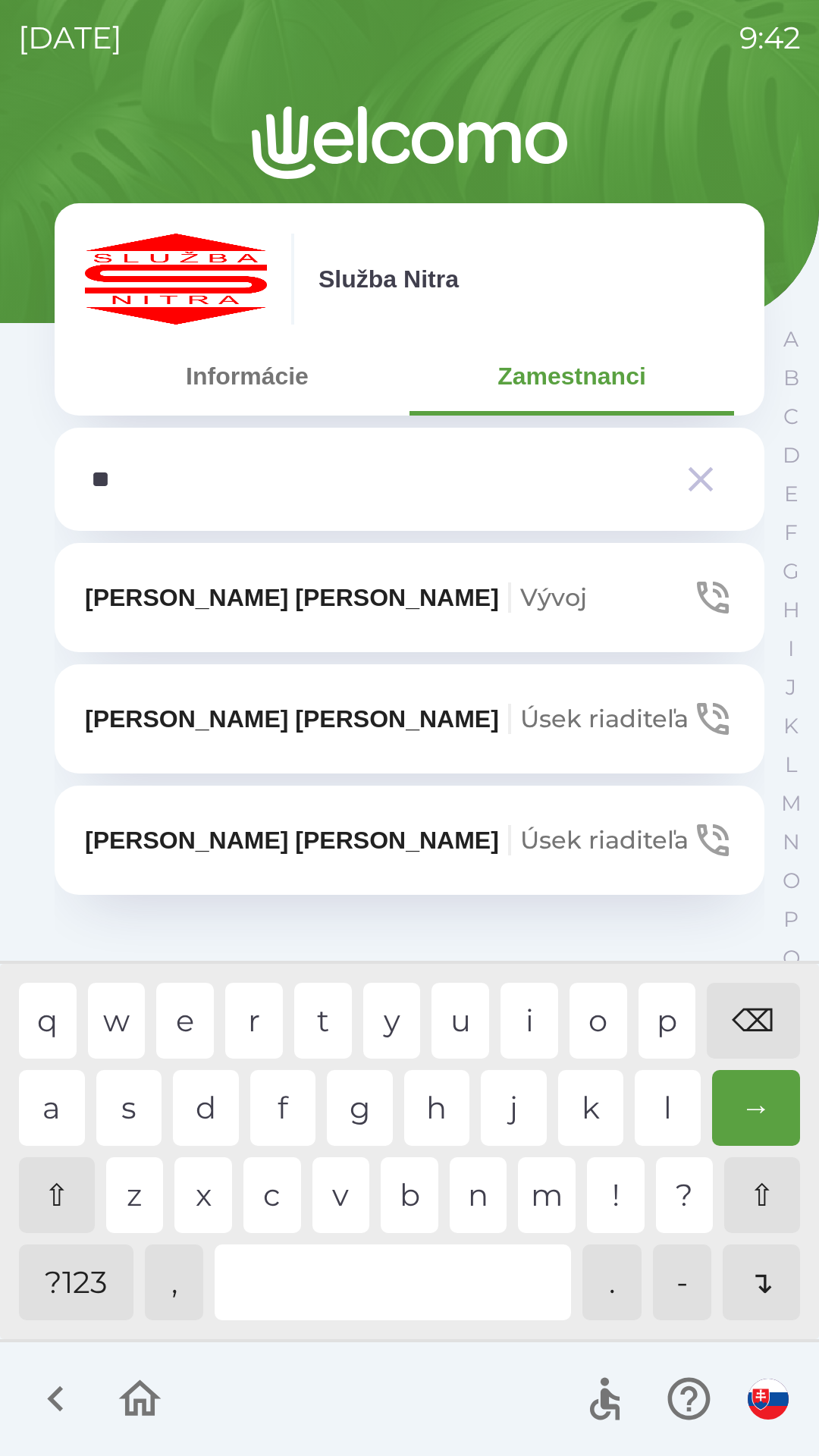
click at [442, 1023] on div "u" at bounding box center [460, 1020] width 58 height 75
click at [520, 593] on span "Vývoj" at bounding box center [554, 597] width 67 height 29
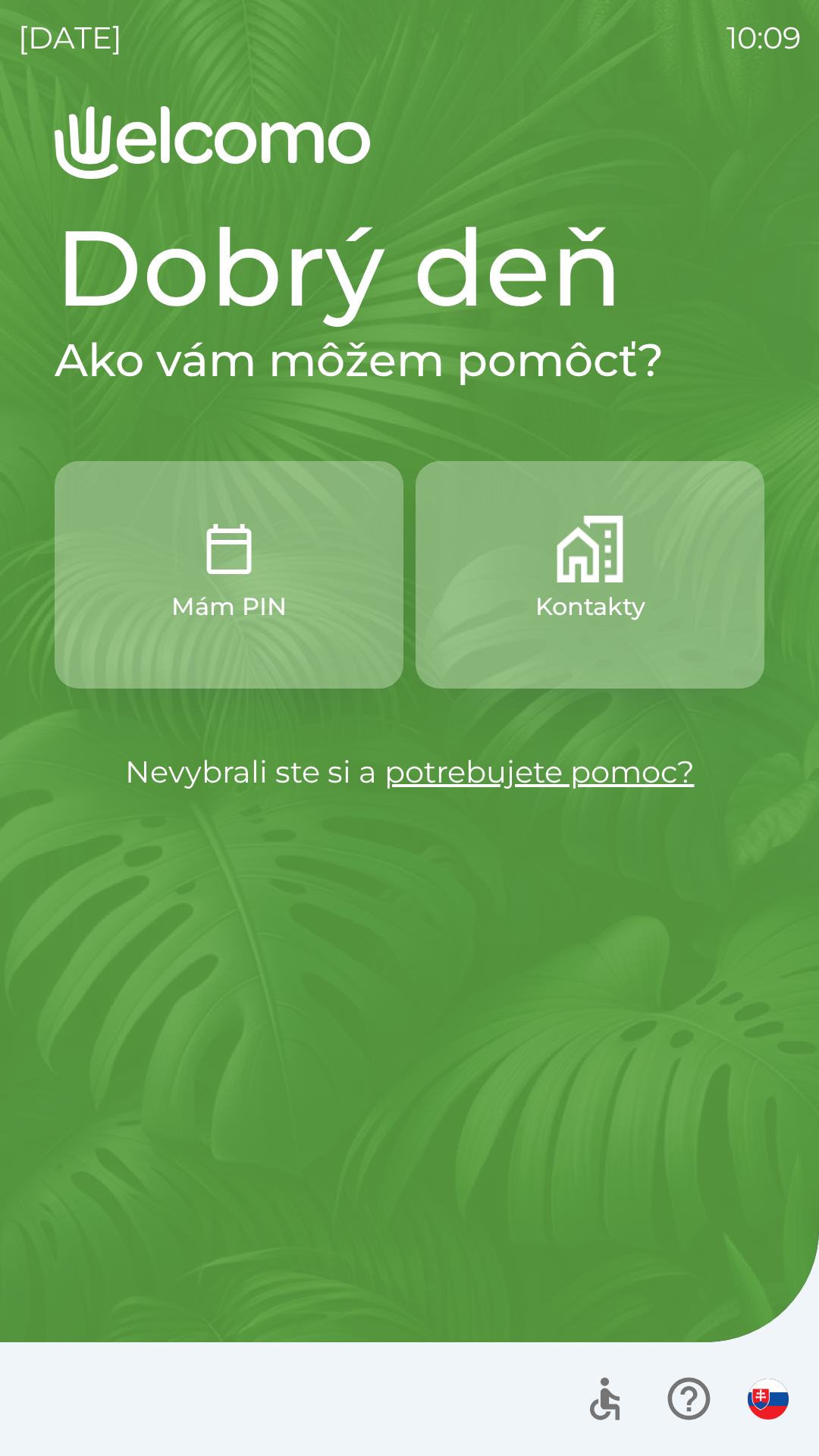
click at [605, 620] on p "Kontakty" at bounding box center [591, 606] width 110 height 36
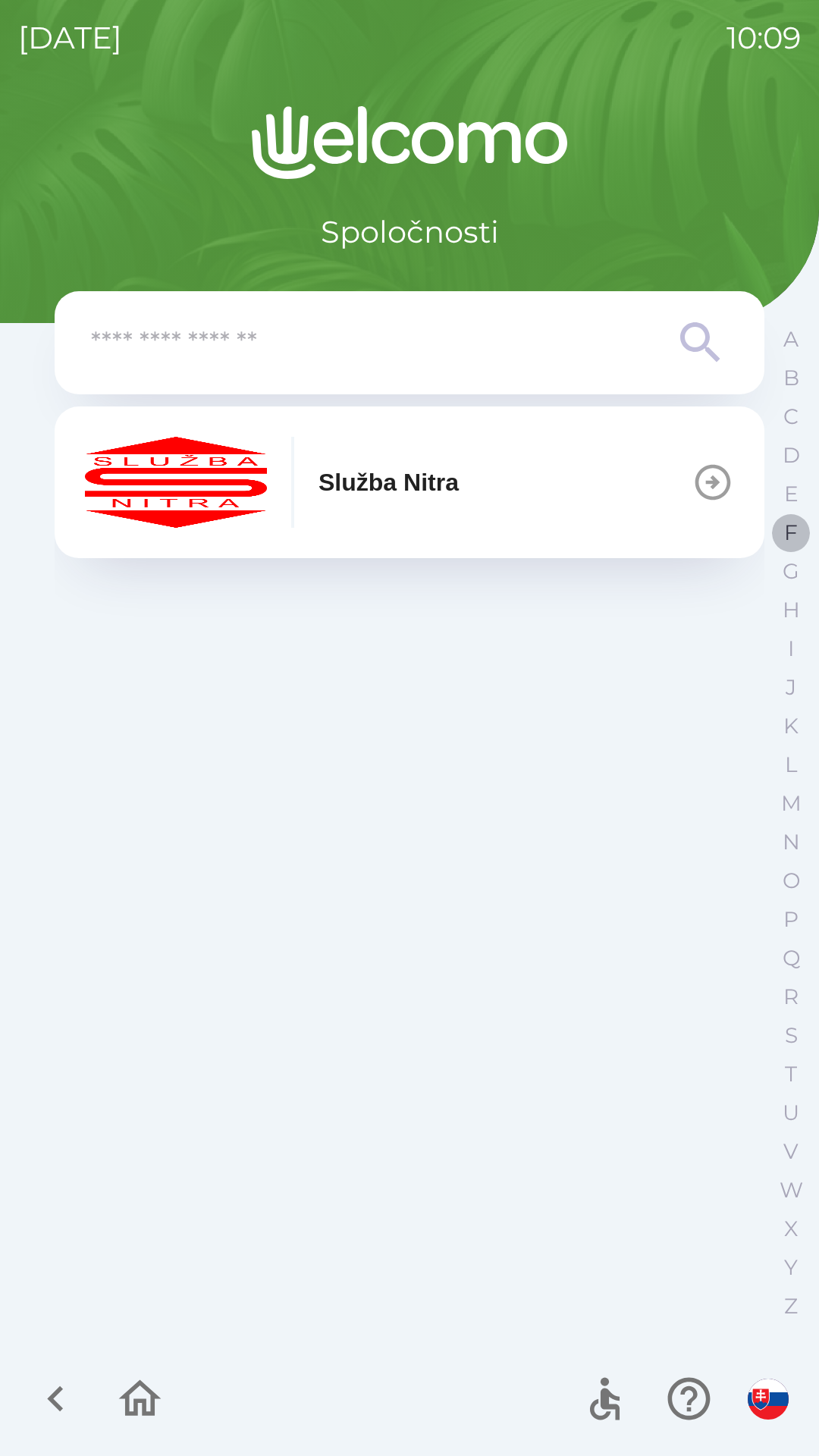
click at [786, 540] on p "F" at bounding box center [792, 532] width 14 height 26
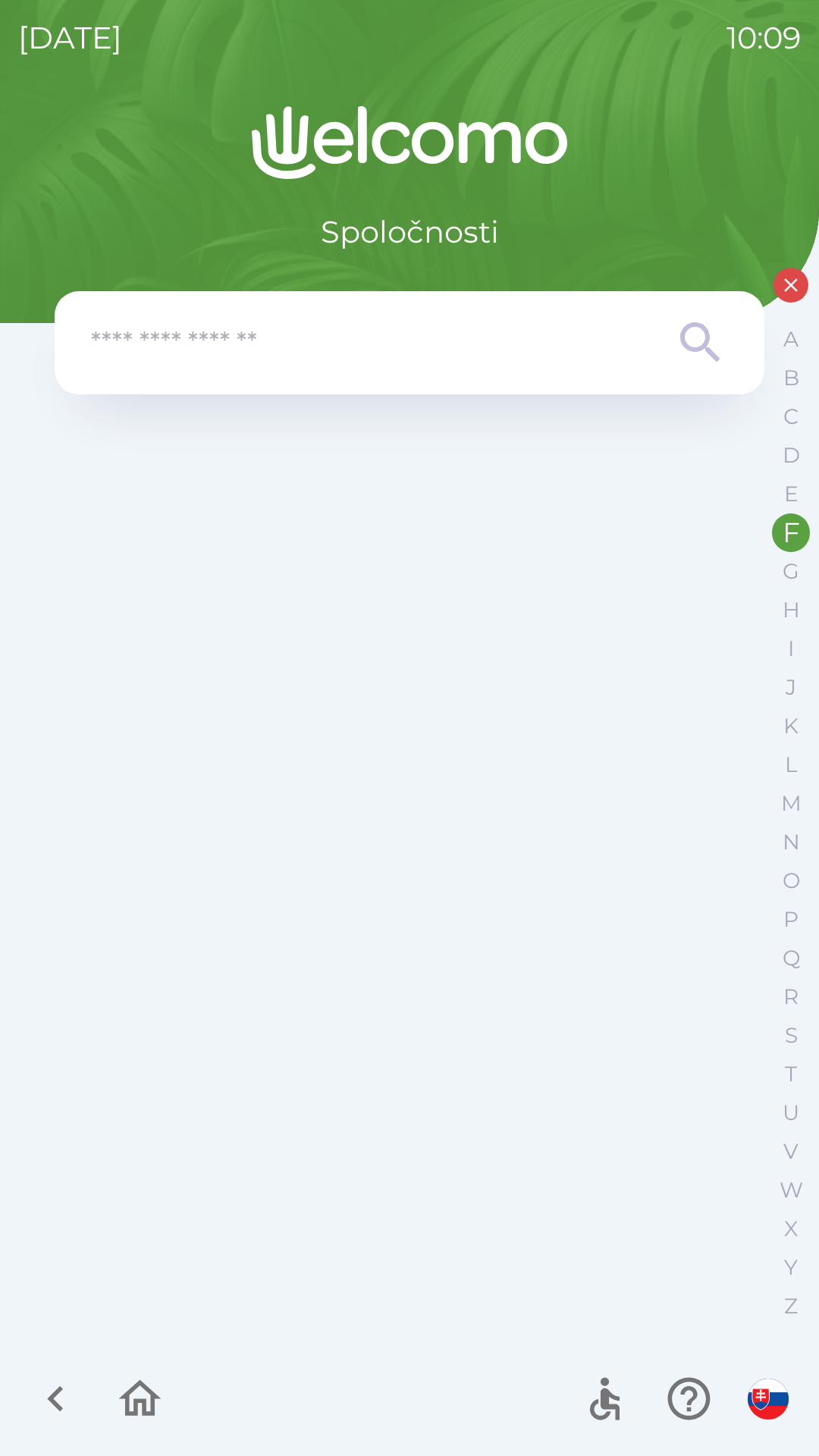
click at [695, 337] on icon at bounding box center [701, 343] width 55 height 55
click at [683, 336] on icon at bounding box center [700, 342] width 39 height 39
click at [447, 342] on input "text" at bounding box center [379, 343] width 577 height 42
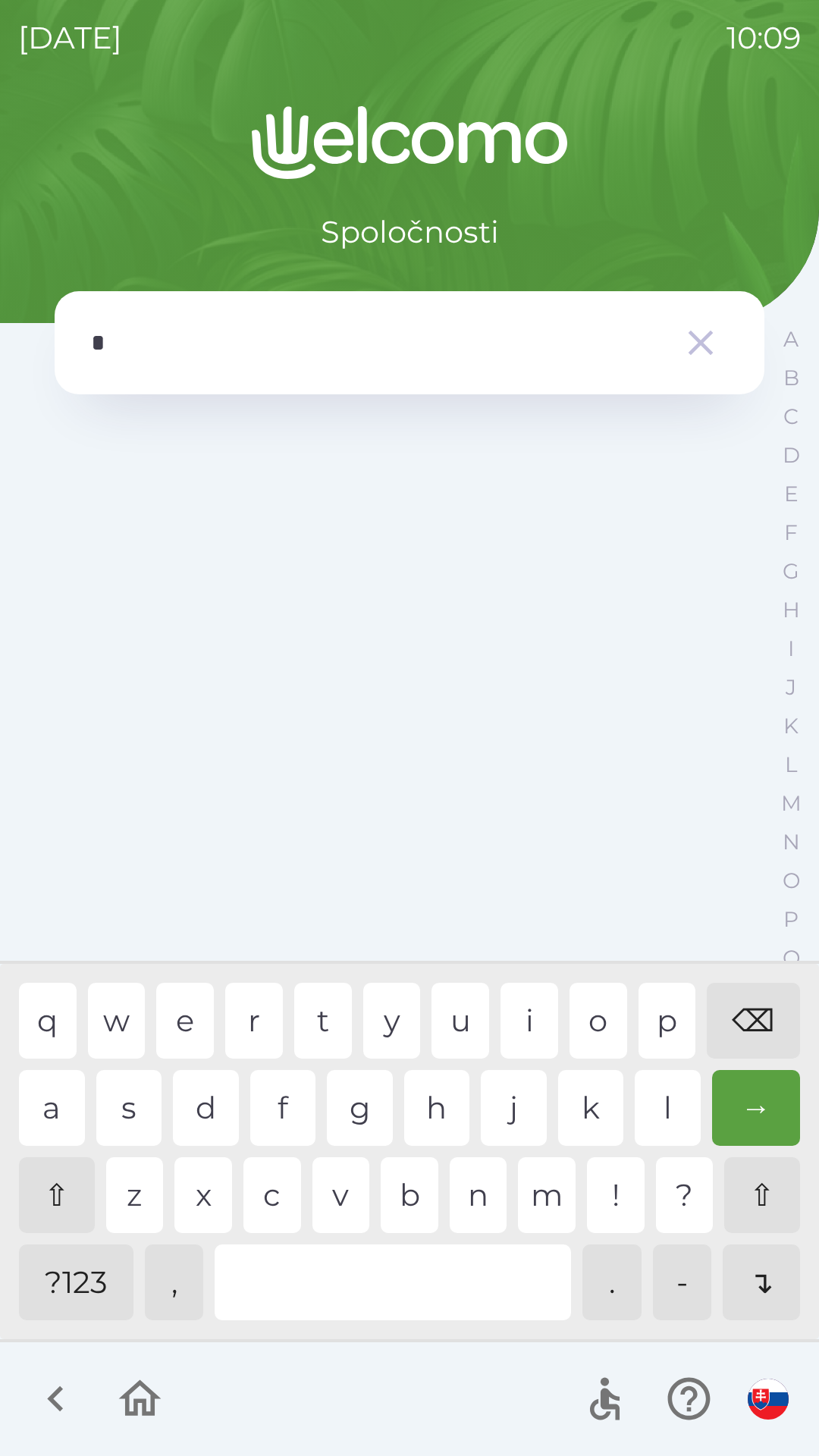
click at [286, 1111] on div "f" at bounding box center [283, 1107] width 66 height 75
click at [598, 1020] on div "o" at bounding box center [599, 1020] width 58 height 75
click at [243, 1018] on div "r" at bounding box center [254, 1020] width 58 height 75
click at [277, 1205] on div "c" at bounding box center [272, 1195] width 58 height 75
click at [181, 1010] on div "e" at bounding box center [185, 1020] width 58 height 75
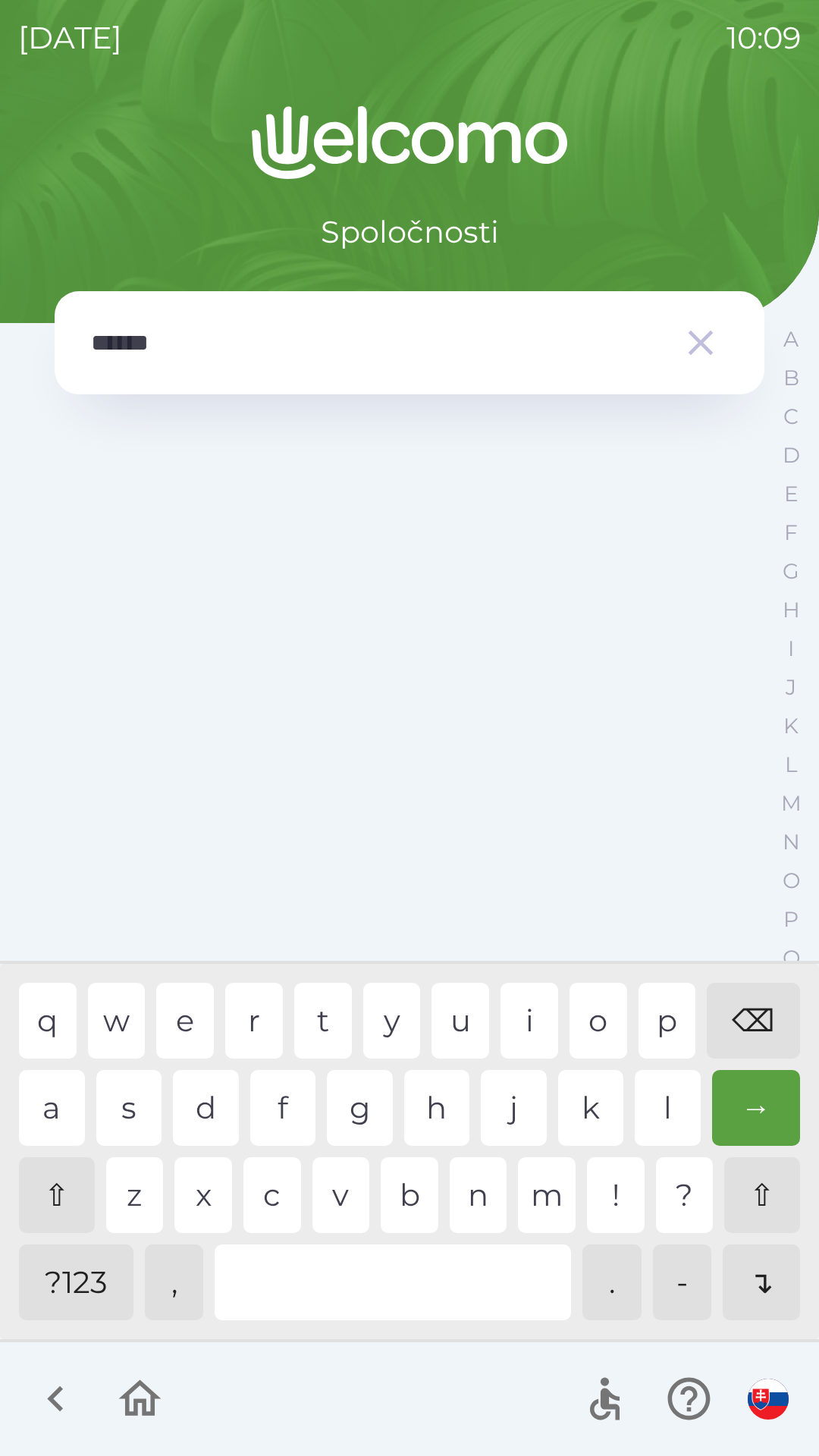
click at [666, 1098] on div "l" at bounding box center [667, 1107] width 66 height 75
type input "*******"
click at [667, 1095] on div "l" at bounding box center [667, 1107] width 66 height 75
click at [757, 1113] on div "→" at bounding box center [756, 1107] width 89 height 75
click at [749, 1102] on div "→" at bounding box center [756, 1107] width 89 height 75
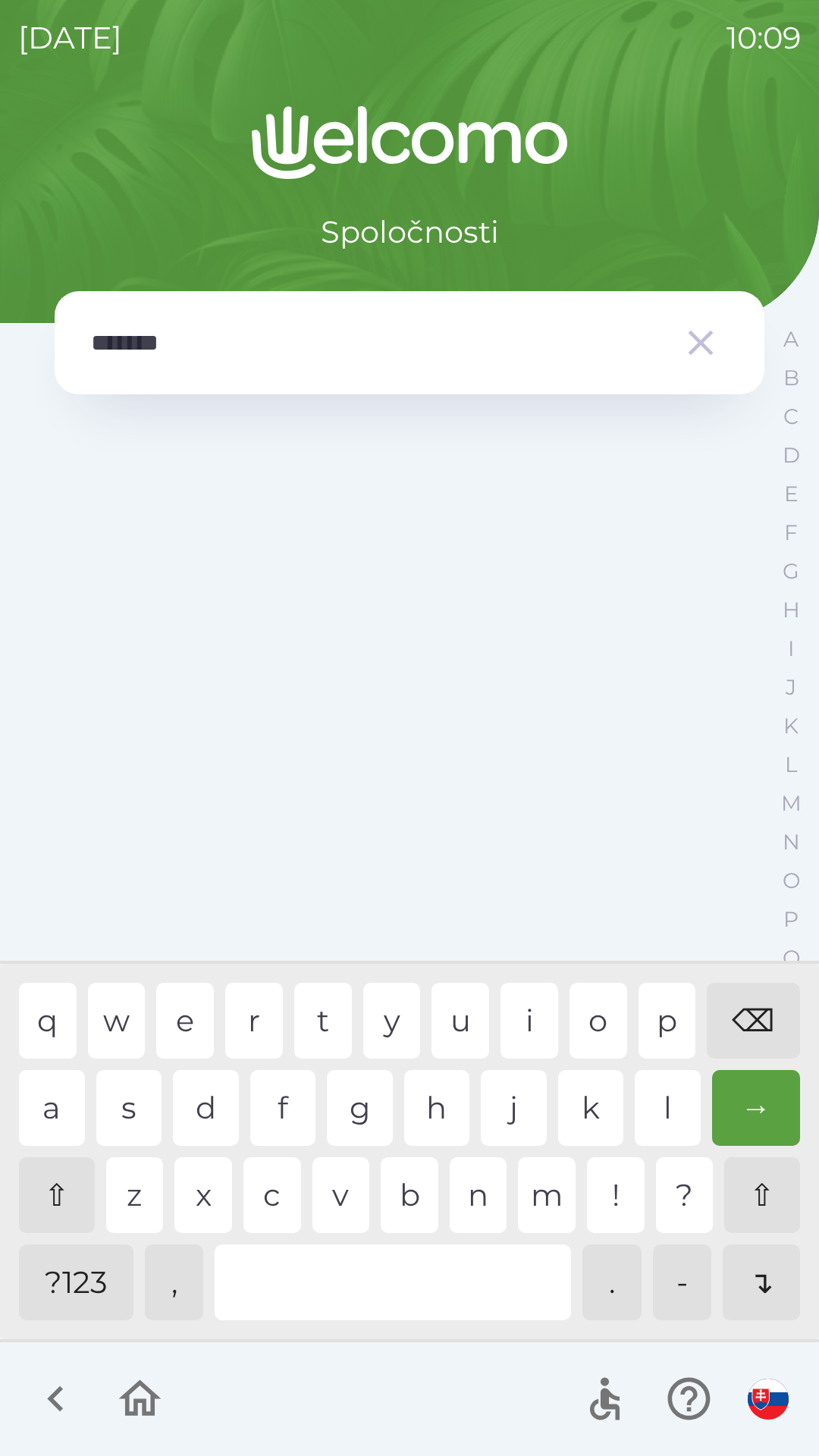
click at [754, 1109] on div "→" at bounding box center [756, 1107] width 89 height 75
click at [137, 1393] on icon "button" at bounding box center [140, 1398] width 51 height 51
